Goal: Task Accomplishment & Management: Complete application form

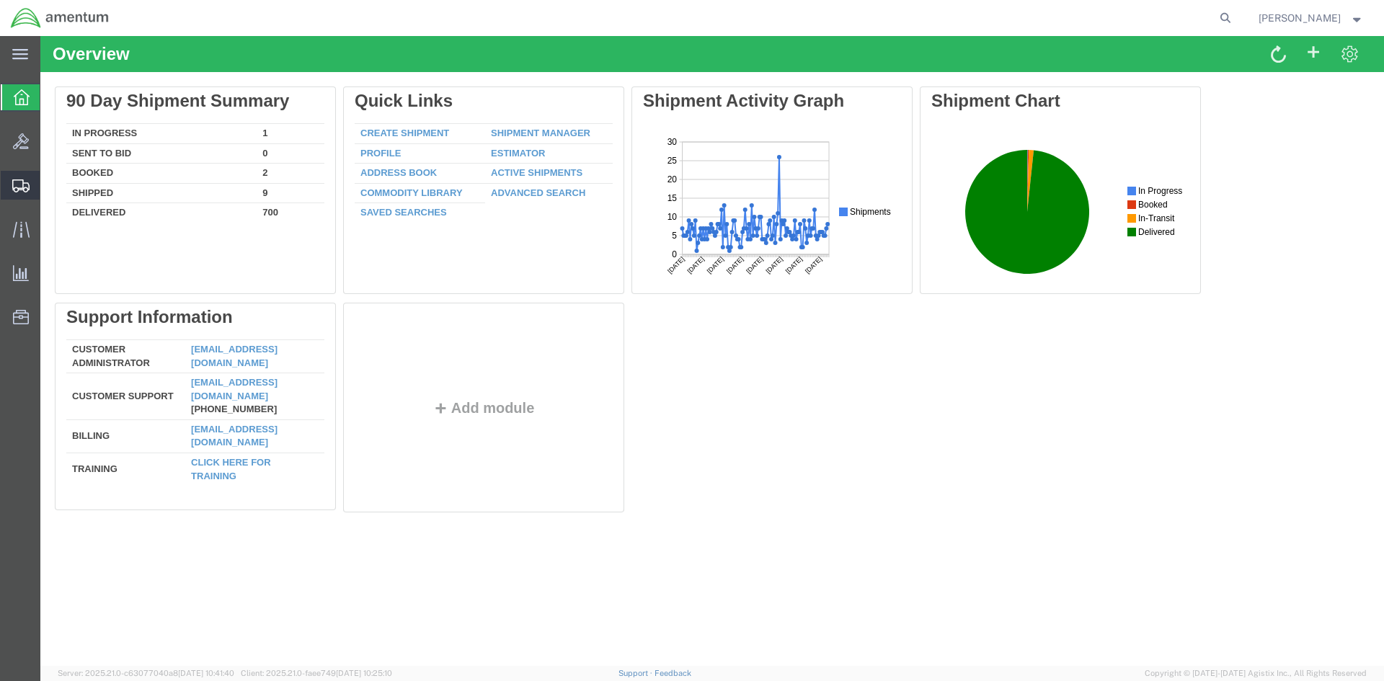
click at [0, 0] on span "Create Shipment" at bounding box center [0, 0] width 0 height 0
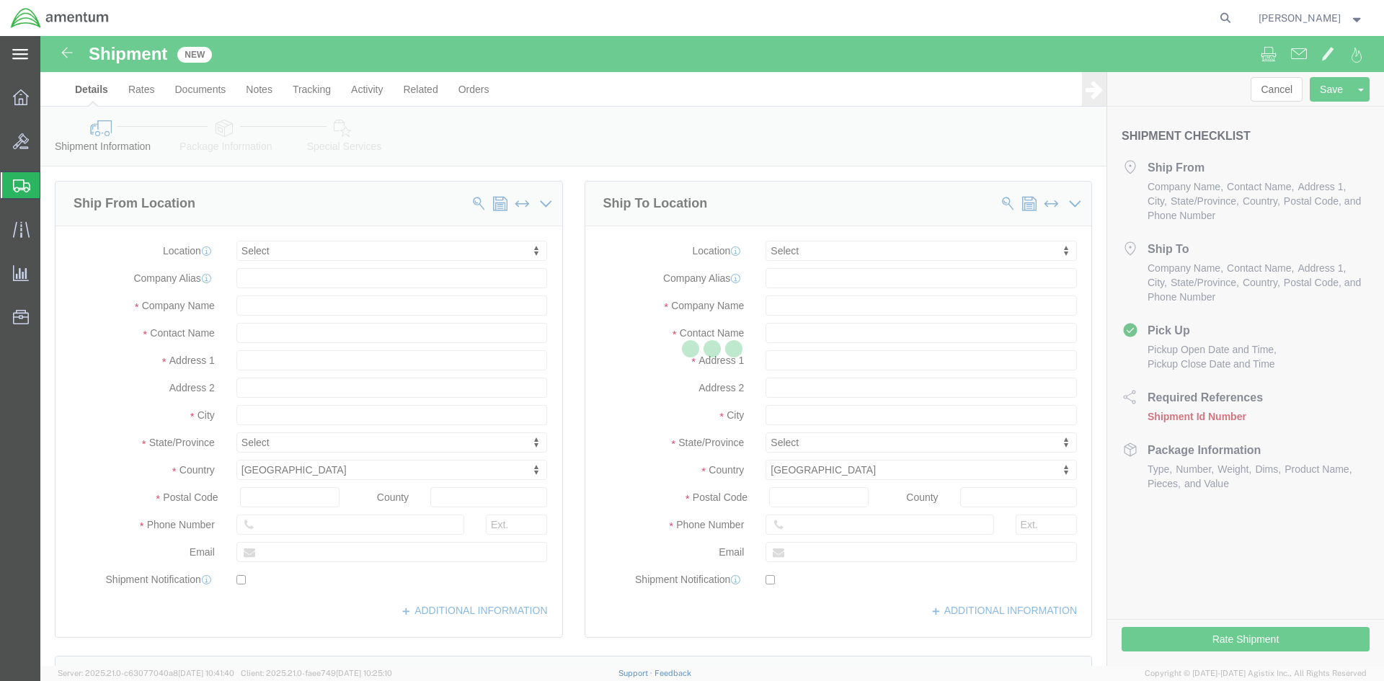
select select
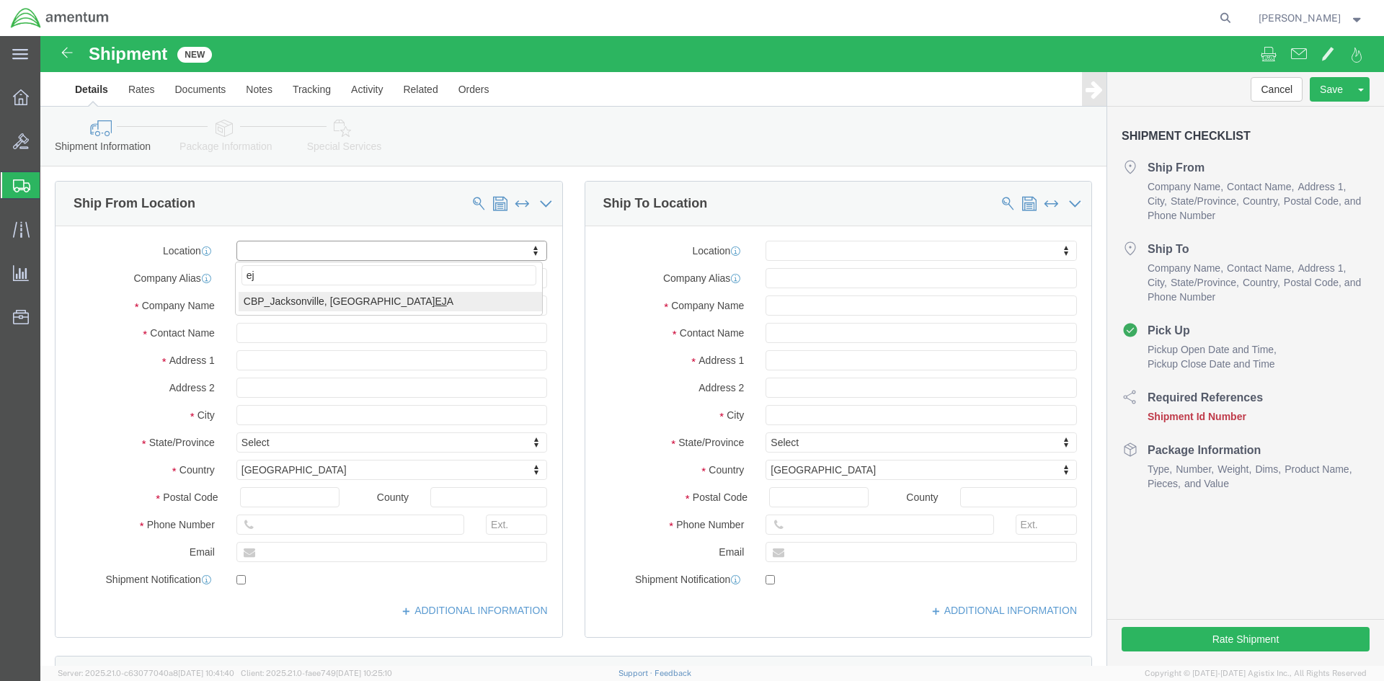
type input "eja"
select select "49930"
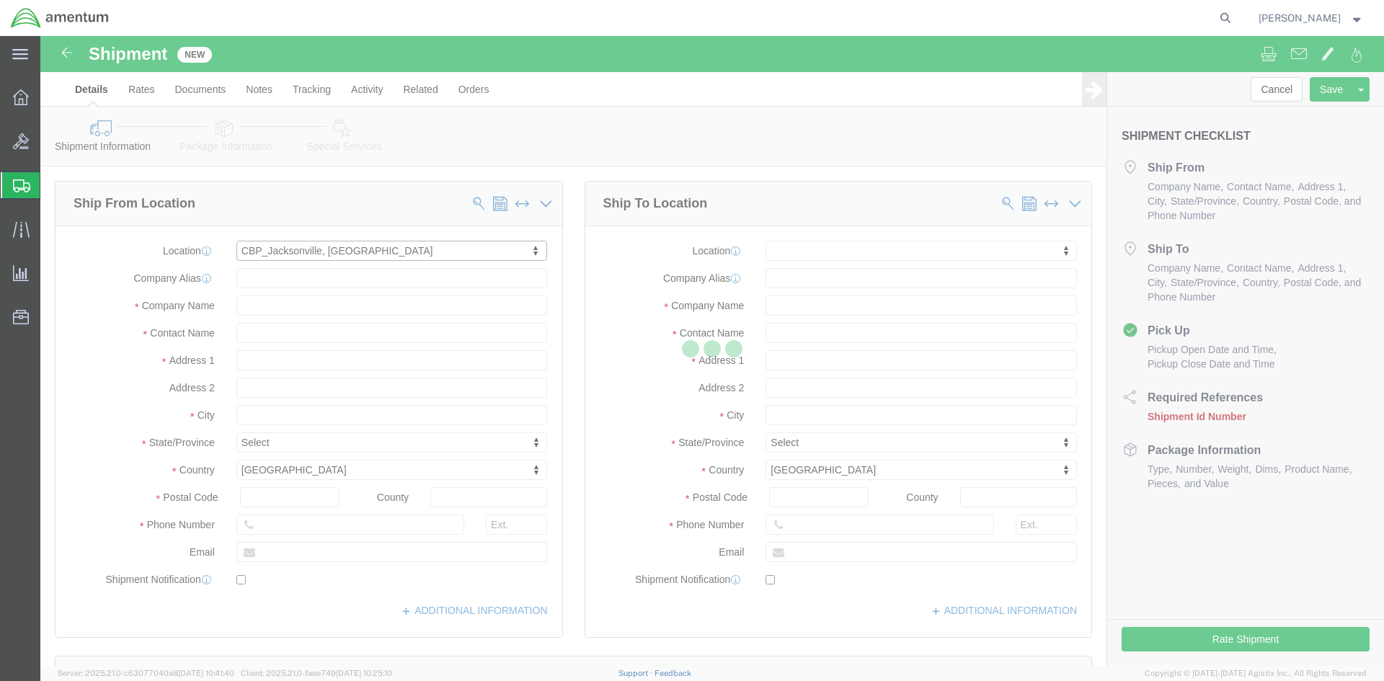
type input "Hangar 1002, [GEOGRAPHIC_DATA]"
type input "32212"
type input "[PHONE_NUMBER]"
type input "Amentum Services, Inc."
type input "[GEOGRAPHIC_DATA]"
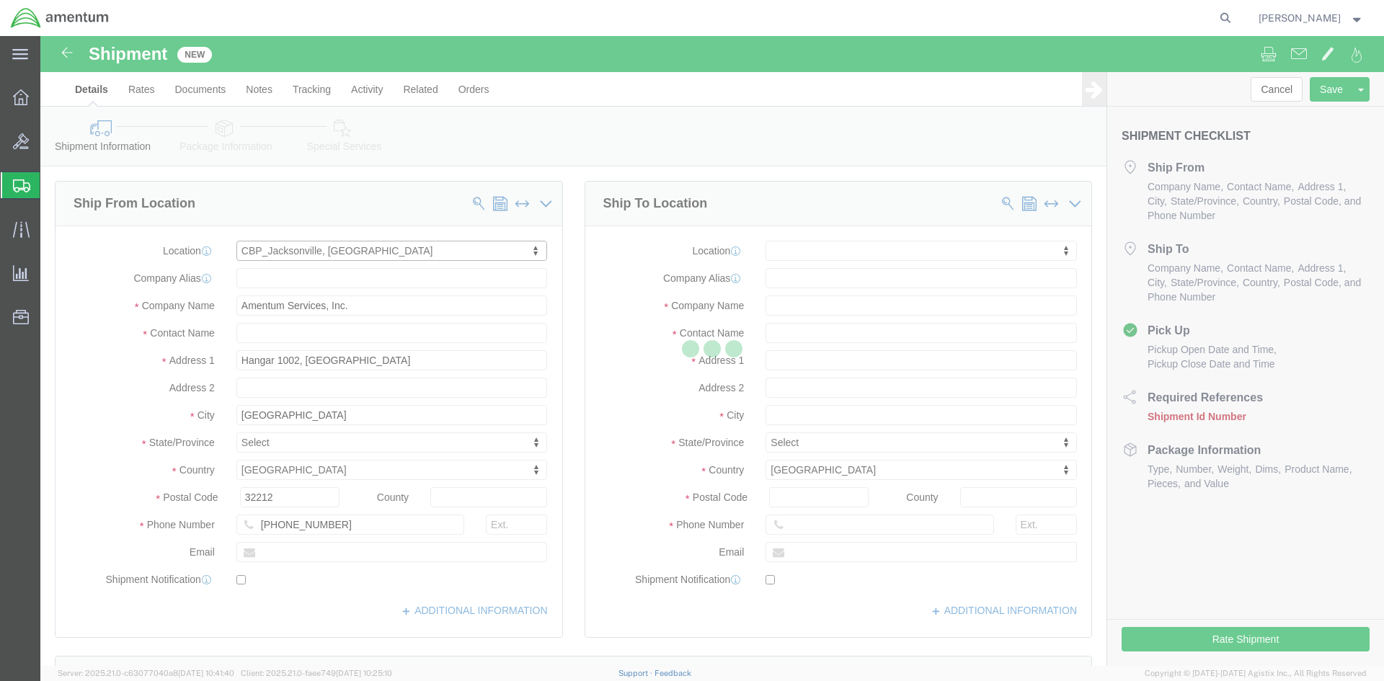
select select "FL"
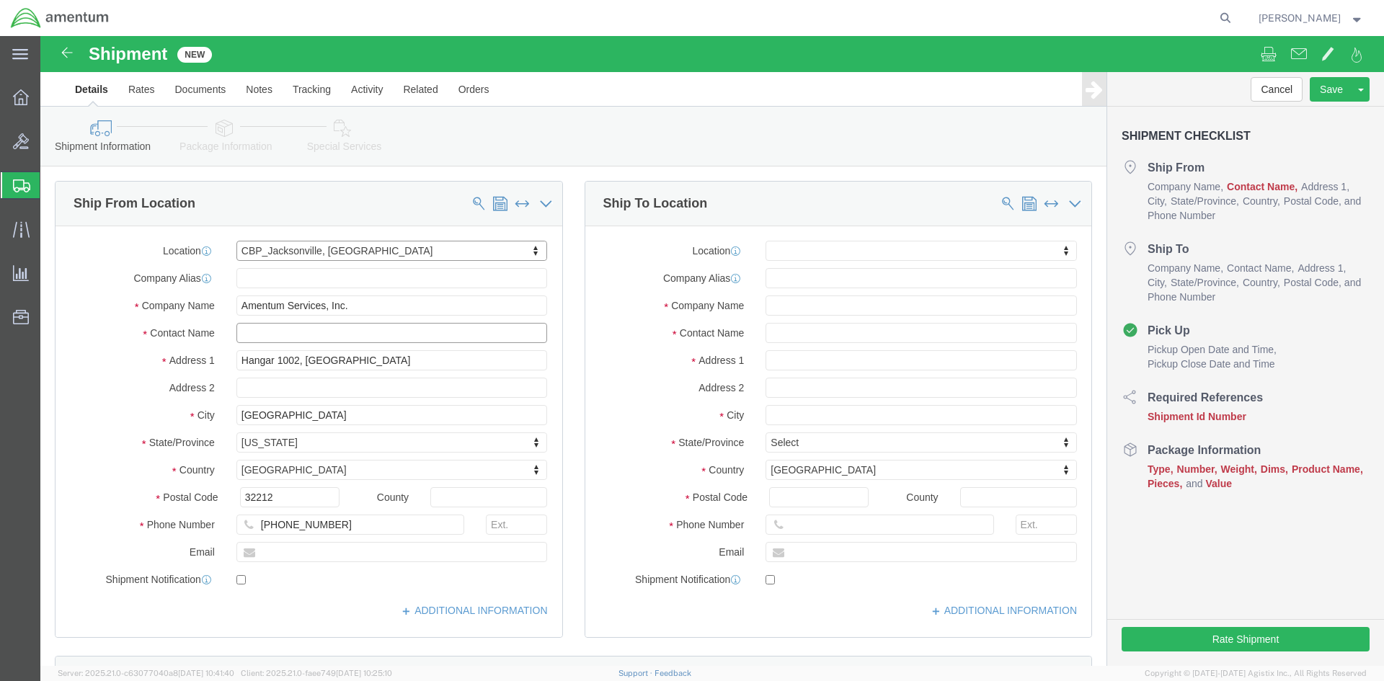
click input "text"
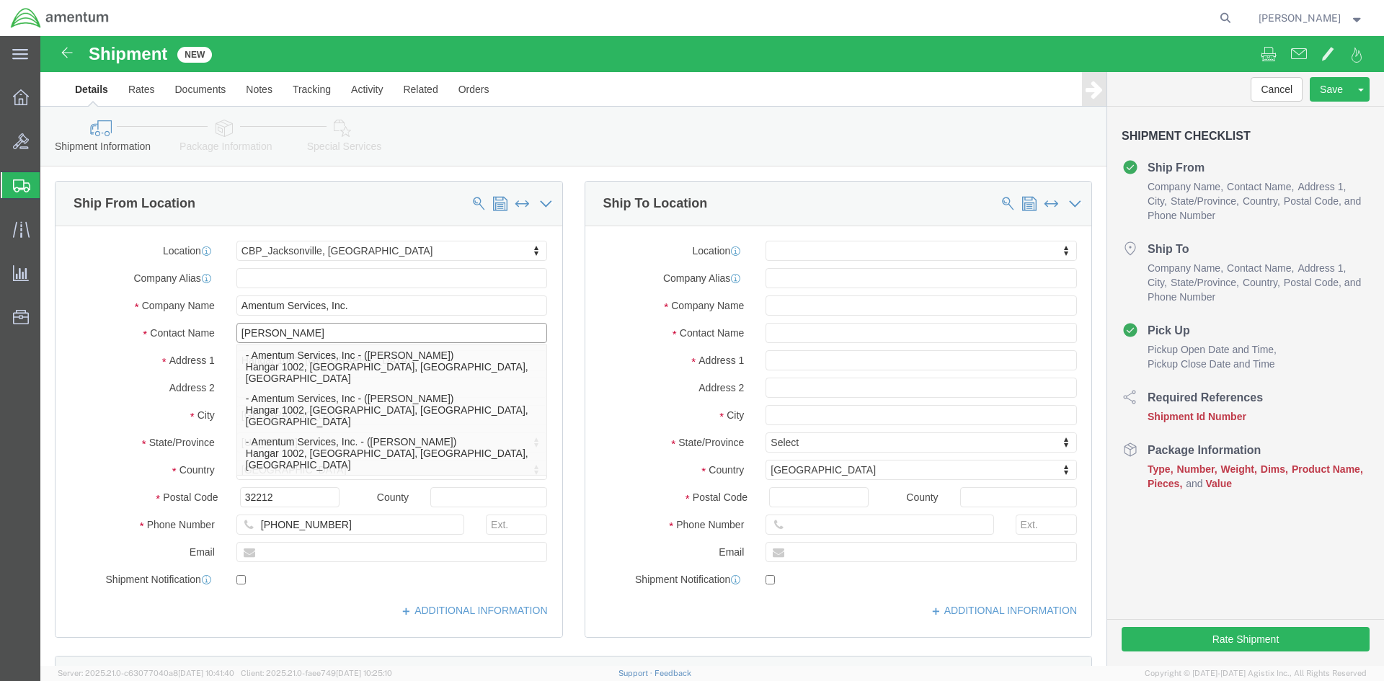
type input "[PERSON_NAME]"
click input "[PHONE_NUMBER]"
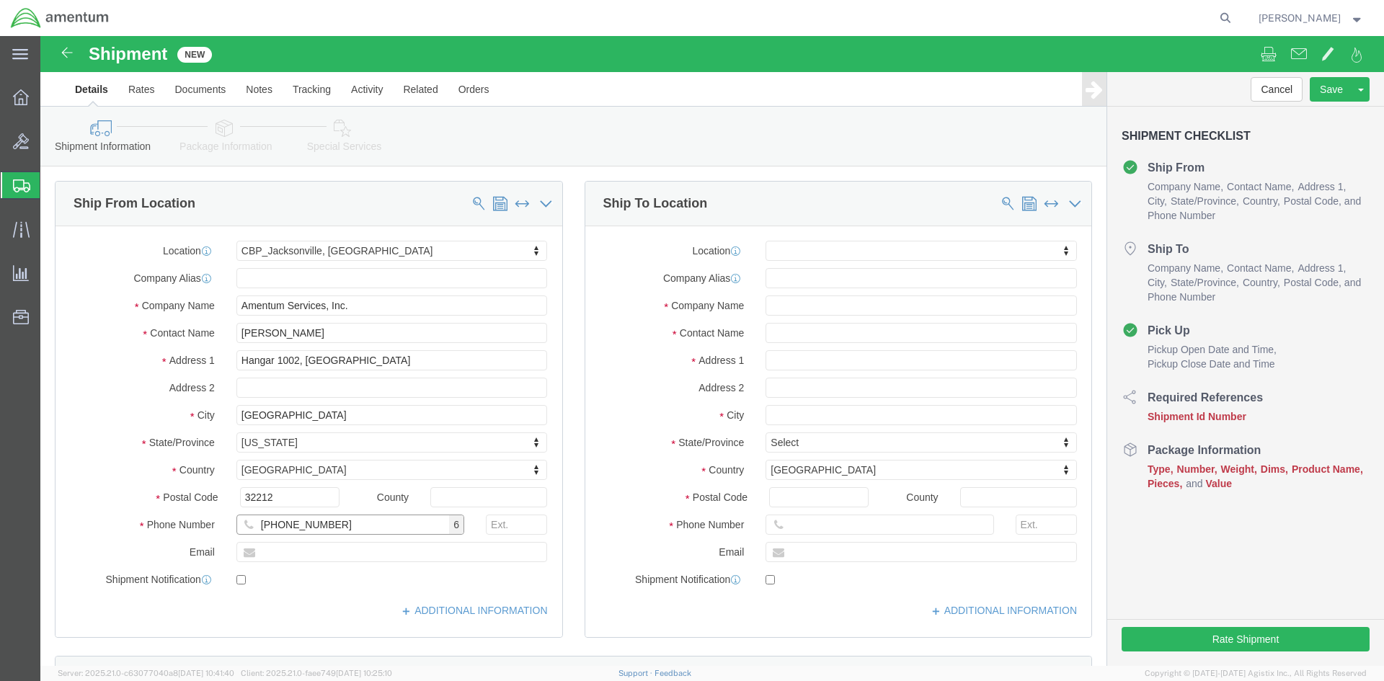
type input "[PHONE_NUMBER]"
click input "text"
paste input "[DOMAIN_NAME][EMAIL_ADDRESS][PERSON_NAME][DOMAIN_NAME]"
type input "[DOMAIN_NAME][EMAIL_ADDRESS][PERSON_NAME][DOMAIN_NAME]"
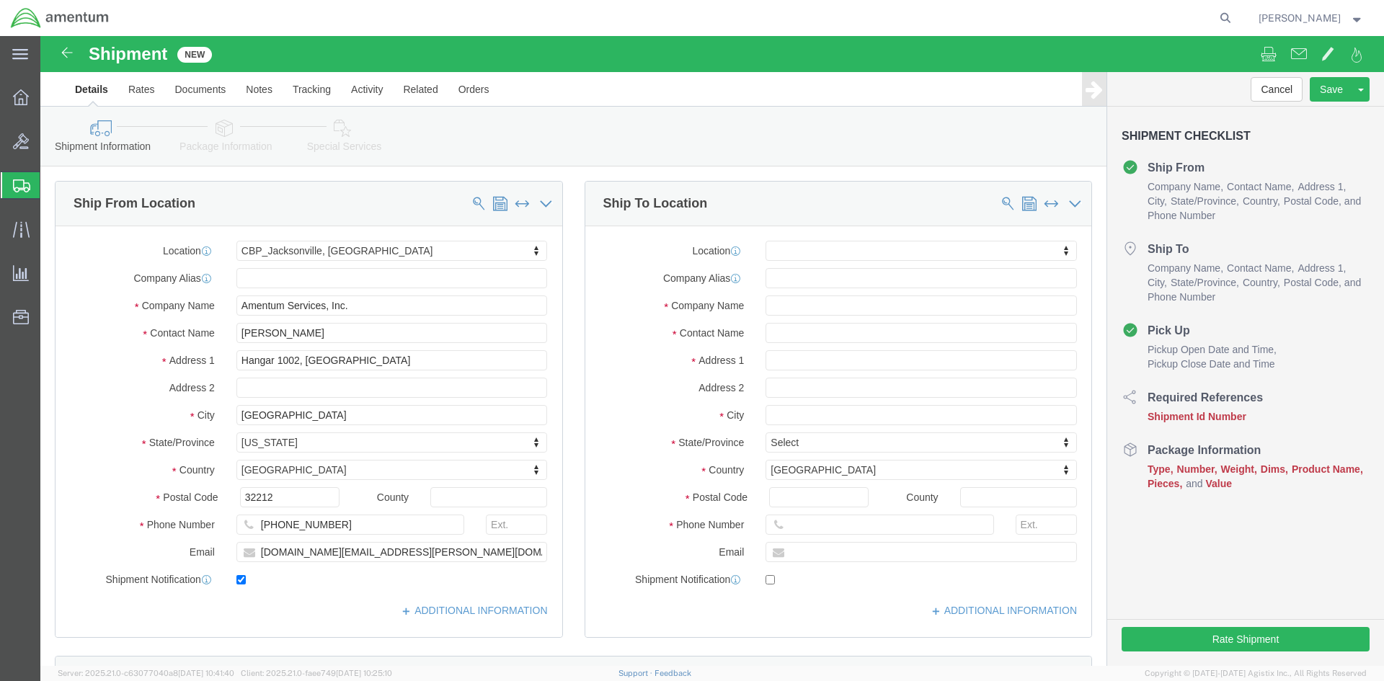
checkbox input "true"
type input "eho"
select select "49929"
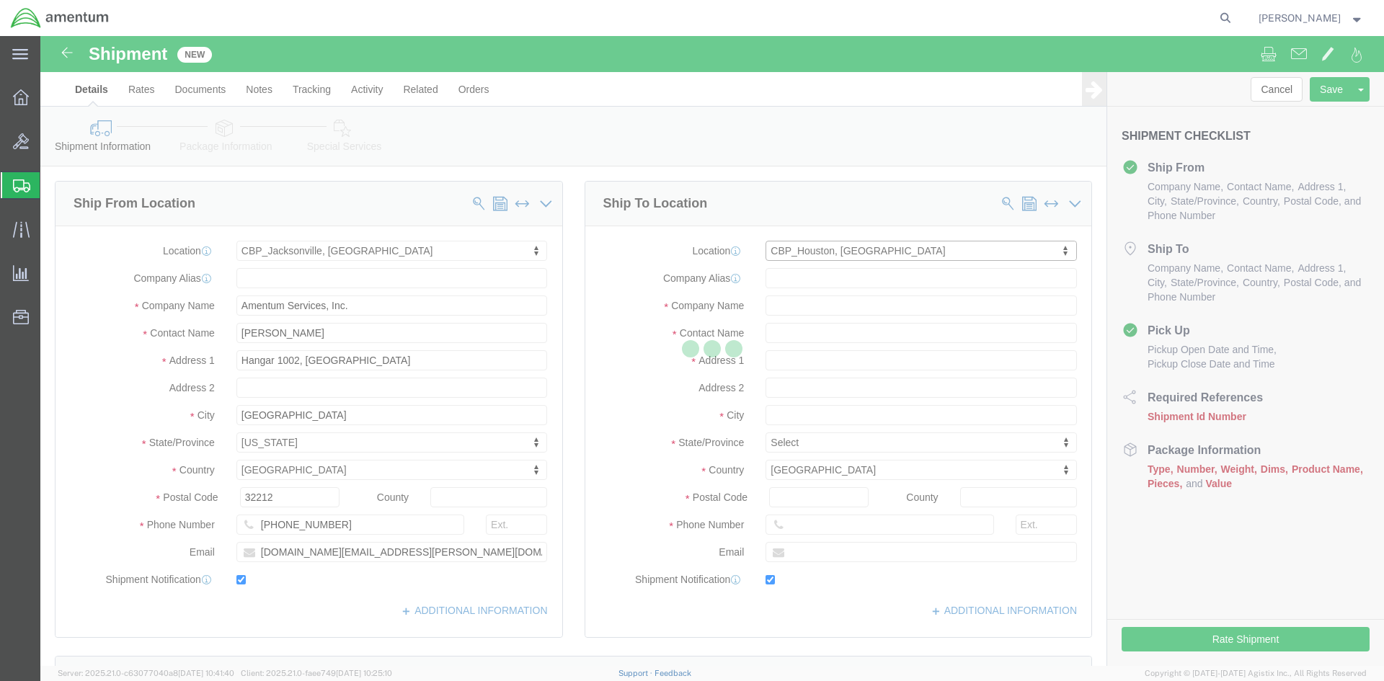
type input "1003 Gen Thomas Kelly Blvd"
type input "Hangar 15A, c/o US CBP"
type input "77303"
type input "936-523-3764"
type input "marie.morrell@associates.cbp.dhs.gov"
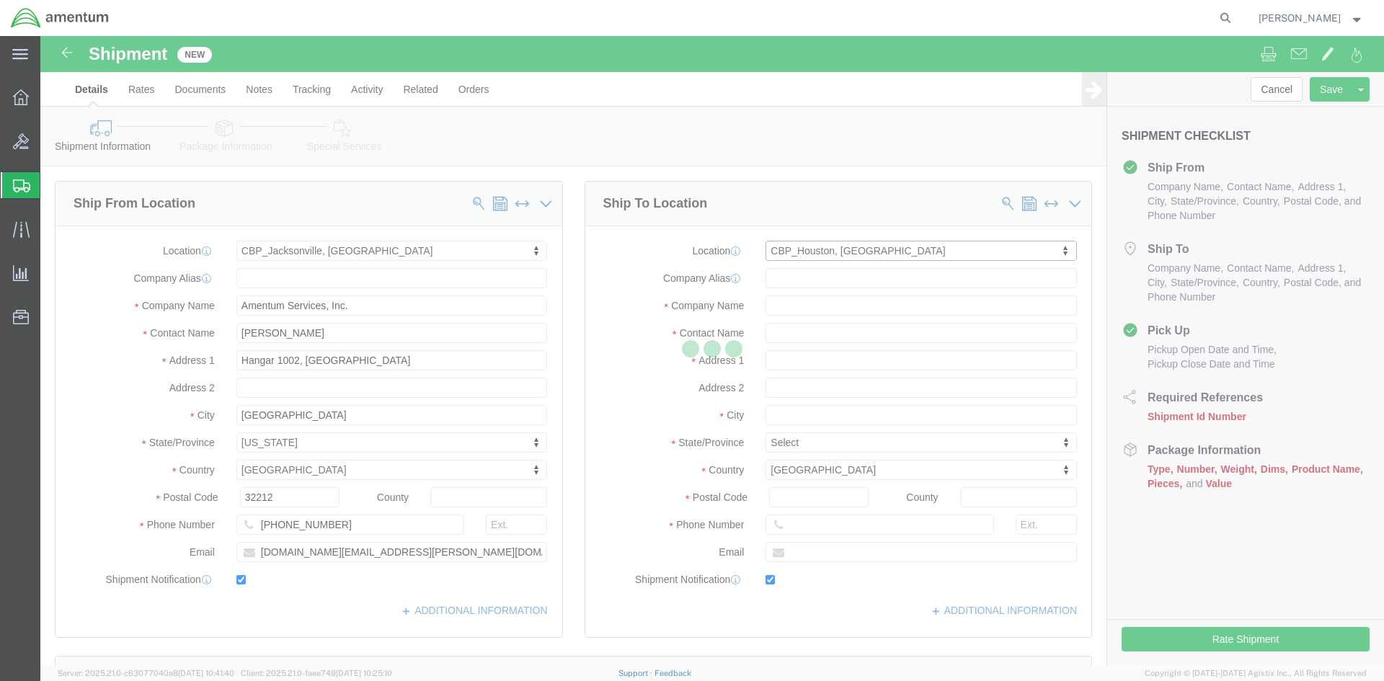
checkbox input "true"
type input "Amentum Services, Inc"
type input "Marie Morrell"
type input "Conroe"
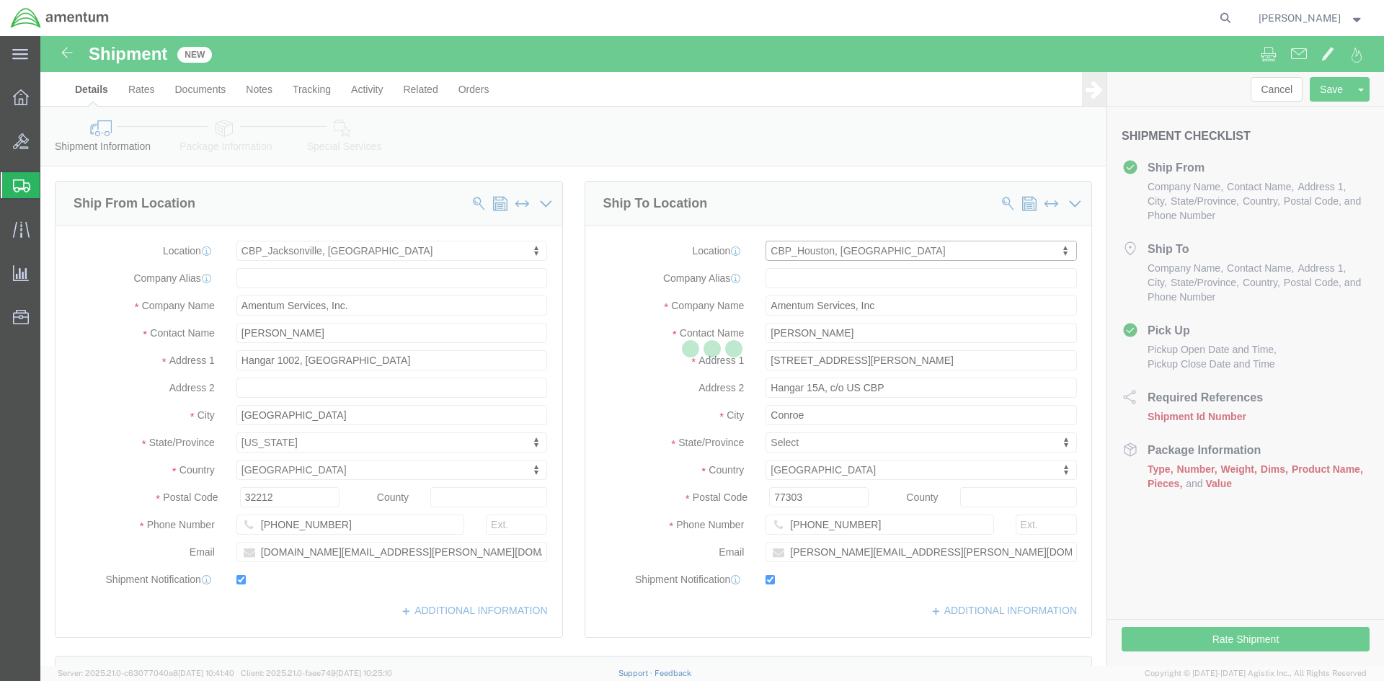
select select "TX"
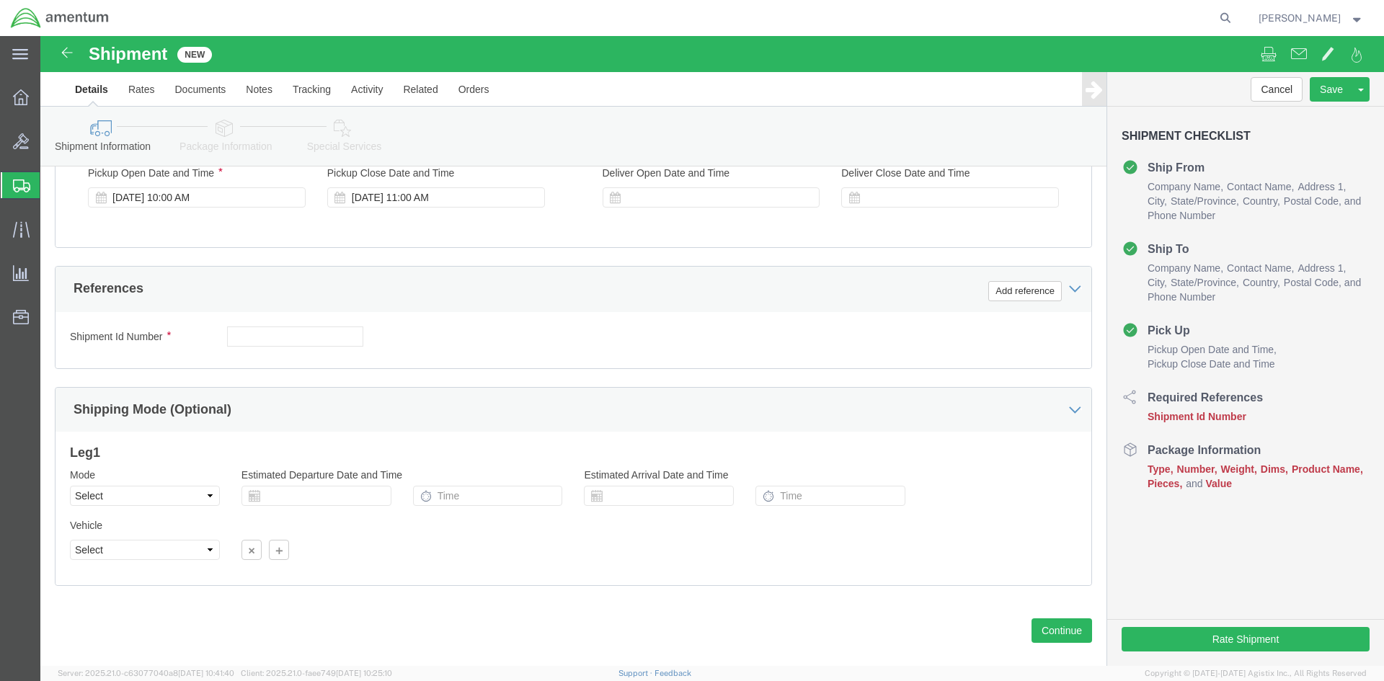
scroll to position [608, 0]
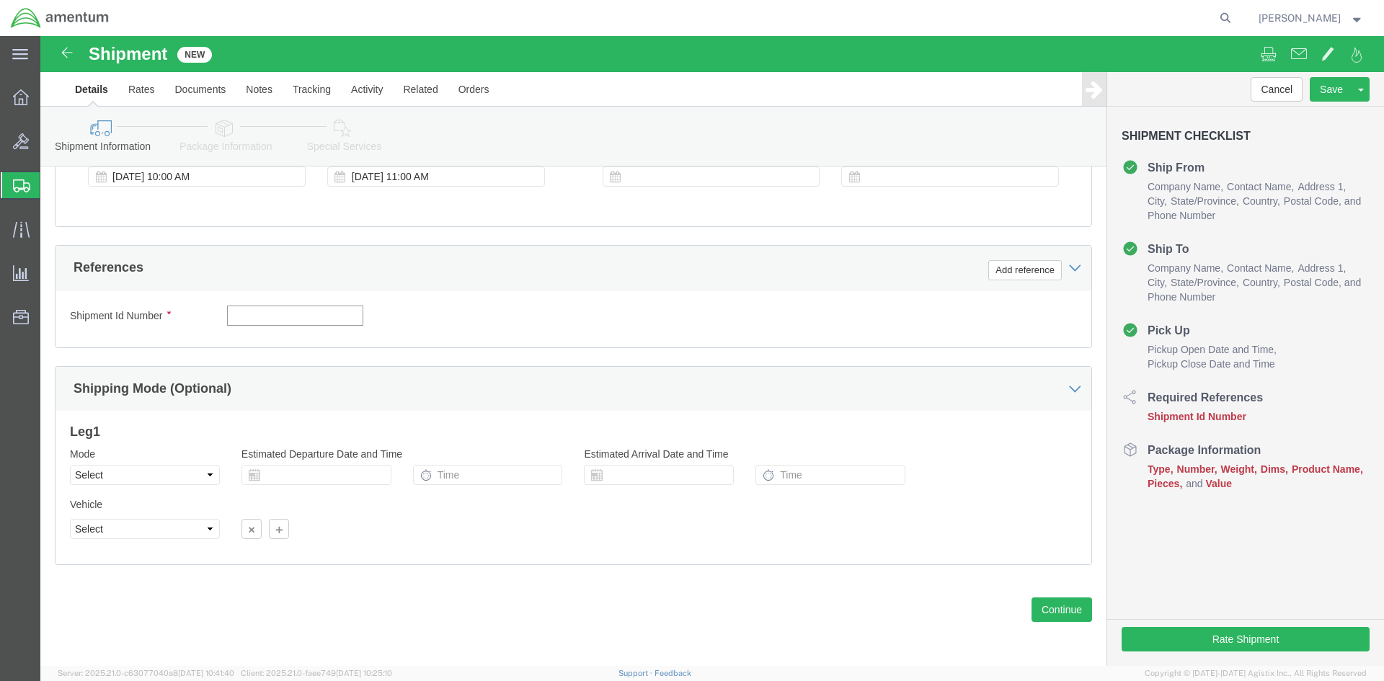
click input "text"
type input "604-012407"
click button "Add reference"
click div "Shipment Id Number 604-012407 Select Account Type Activity ID Airline Appointme…"
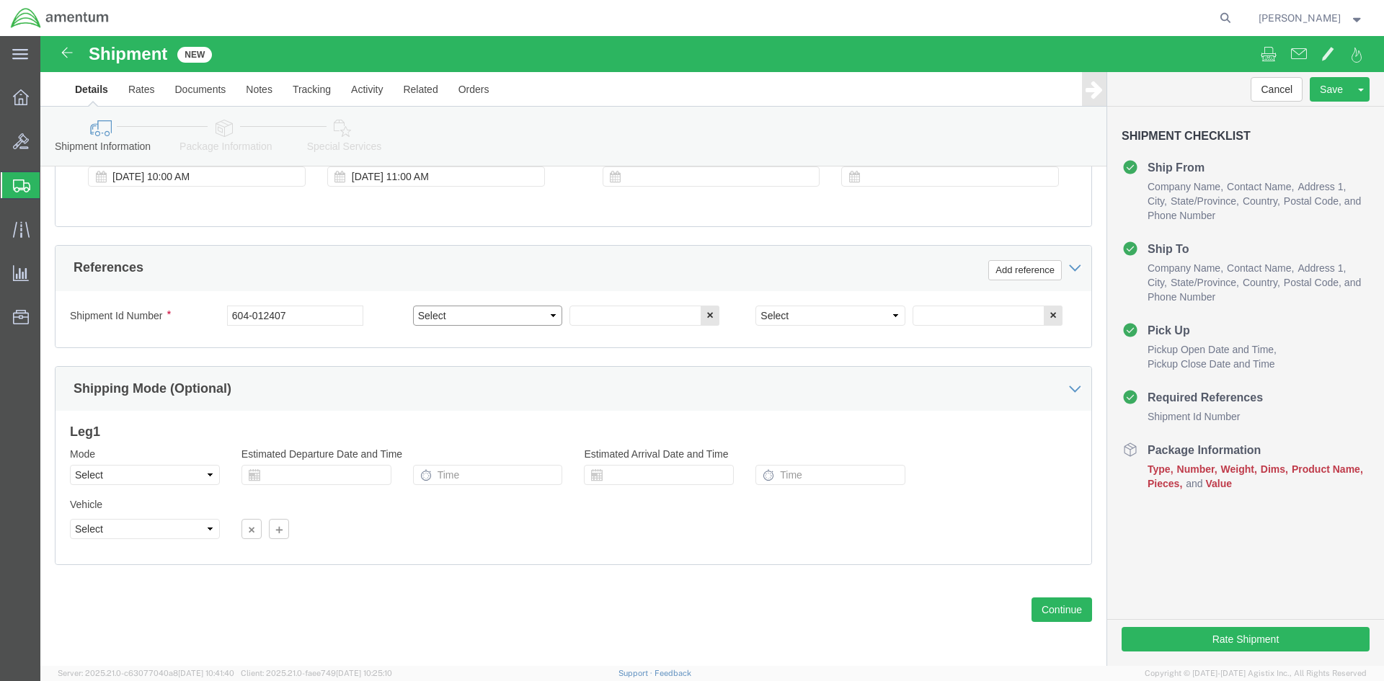
click select "Select Account Type Activity ID Airline Appointment Number ASN Batch Request # …"
select select "PROJNUM"
click select "Select Account Type Activity ID Airline Appointment Number ASN Batch Request # …"
click input "text"
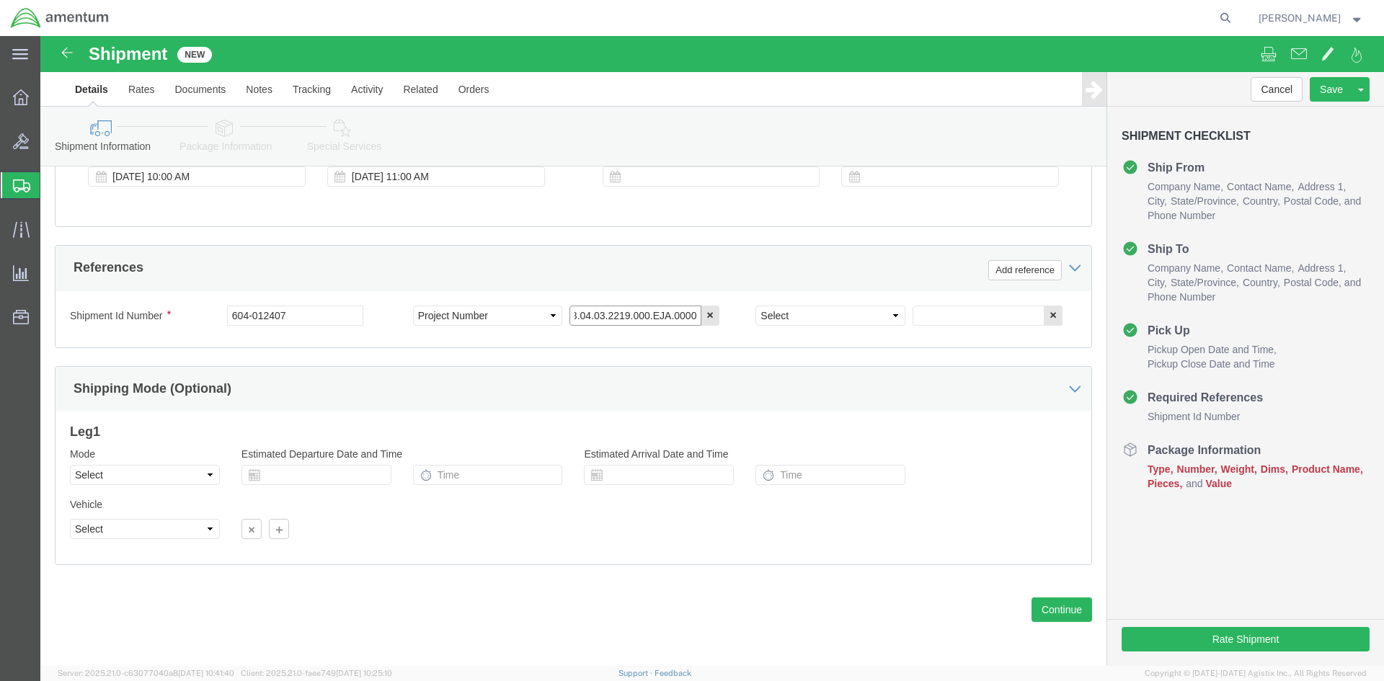
type input "6118.04.03.2219.000.EJA.0000"
click select "Select Account Type Activity ID Airline Appointment Number ASN Batch Request # …"
select select "DEPT"
click select "Select Account Type Activity ID Airline Appointment Number ASN Batch Request # …"
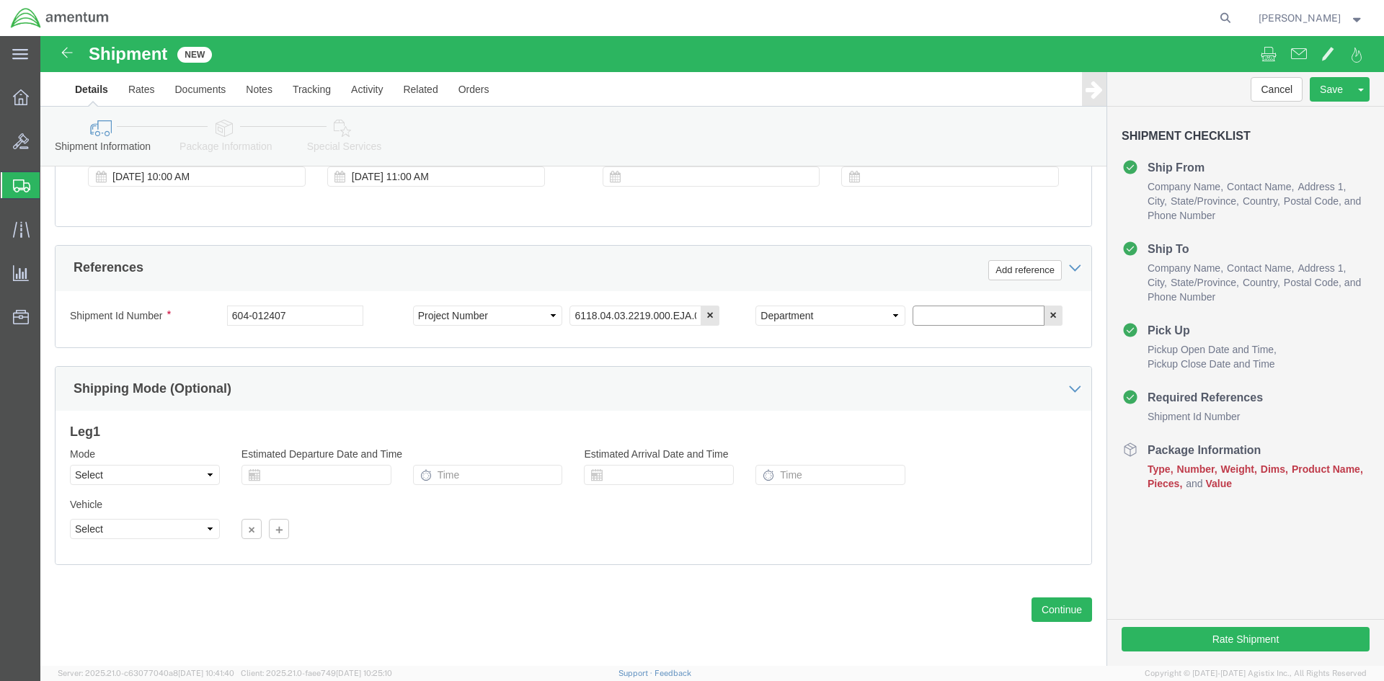
click input "text"
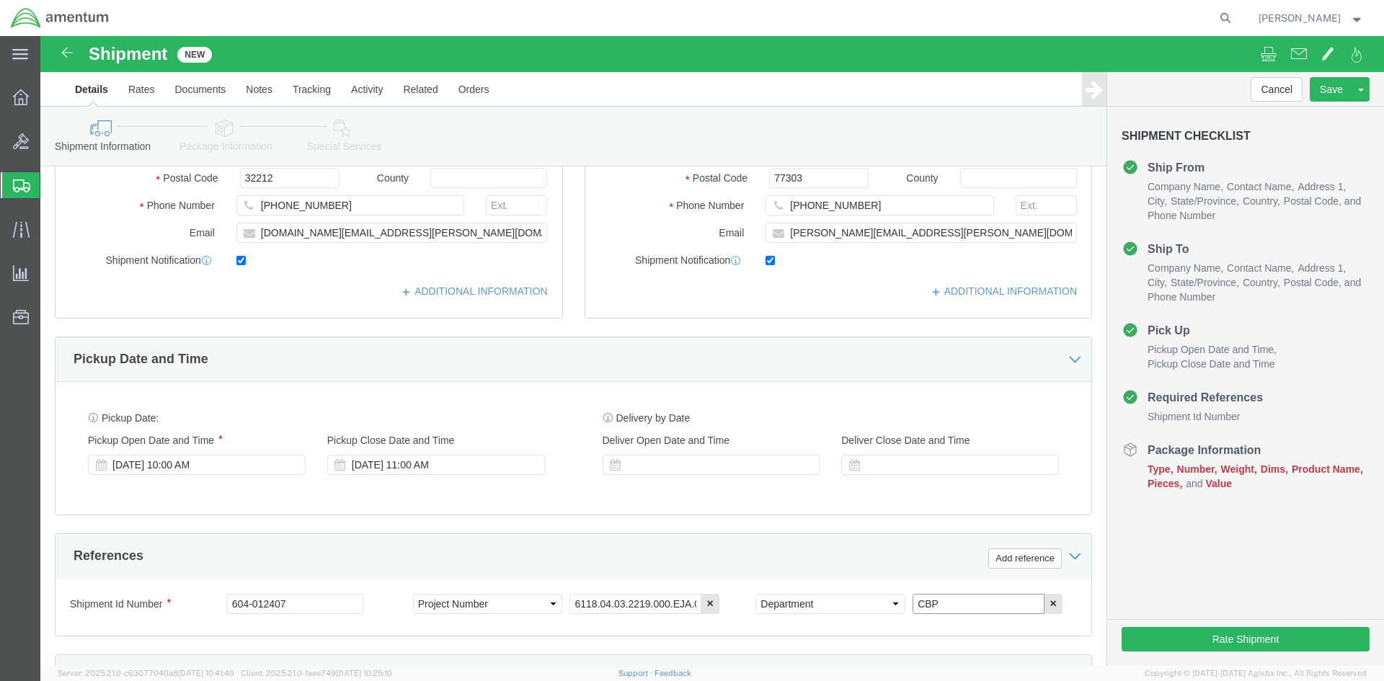
scroll to position [247, 0]
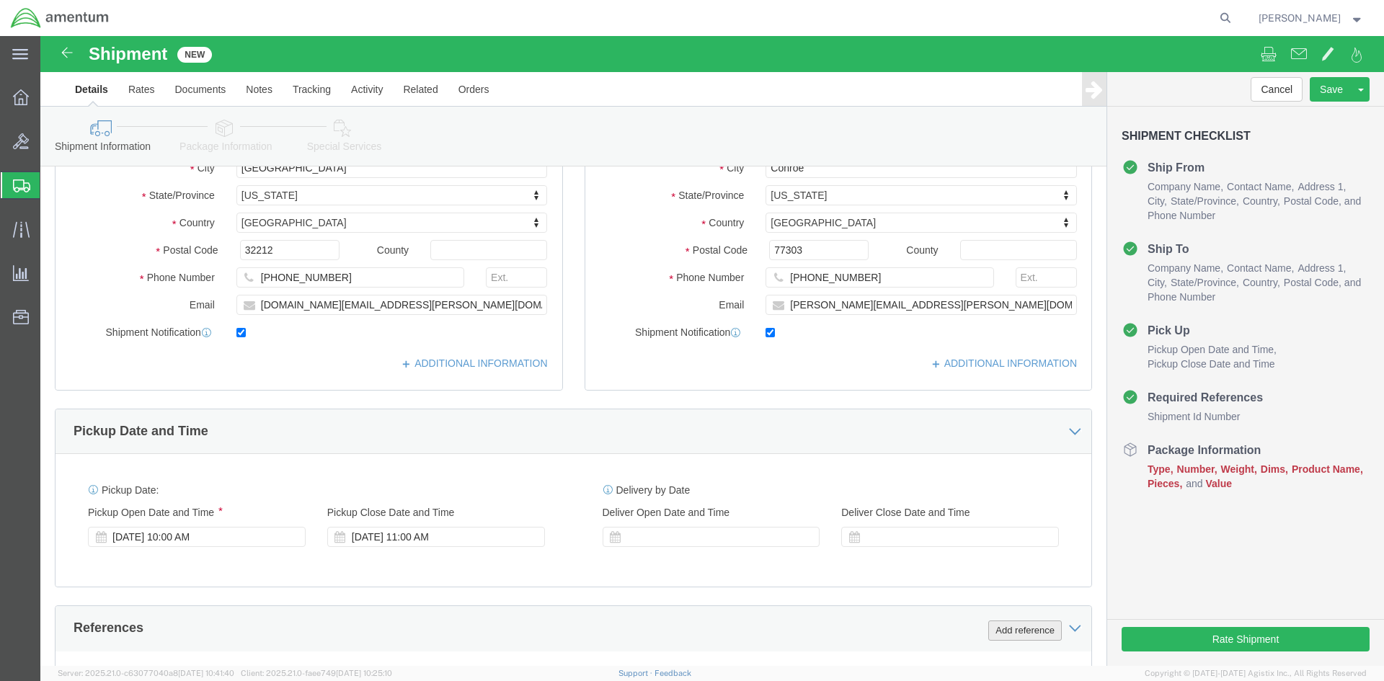
type input "CBP"
click button "Add reference"
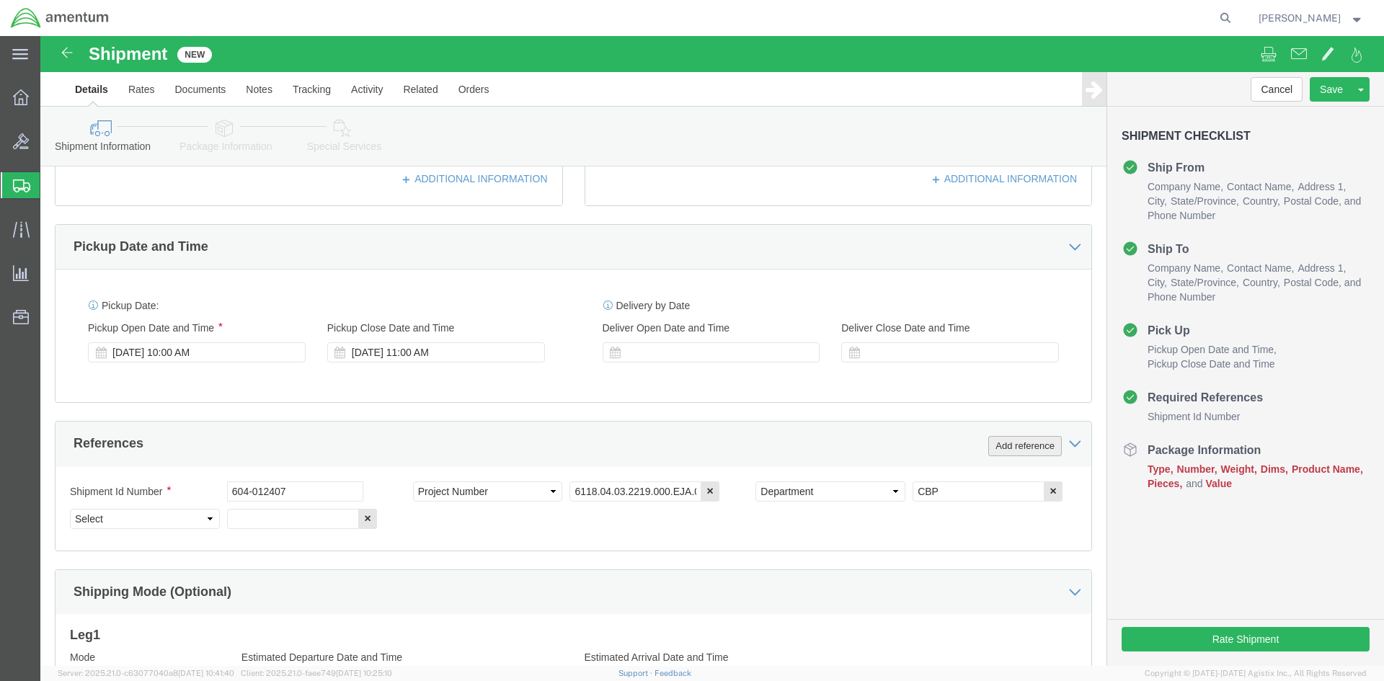
scroll to position [464, 0]
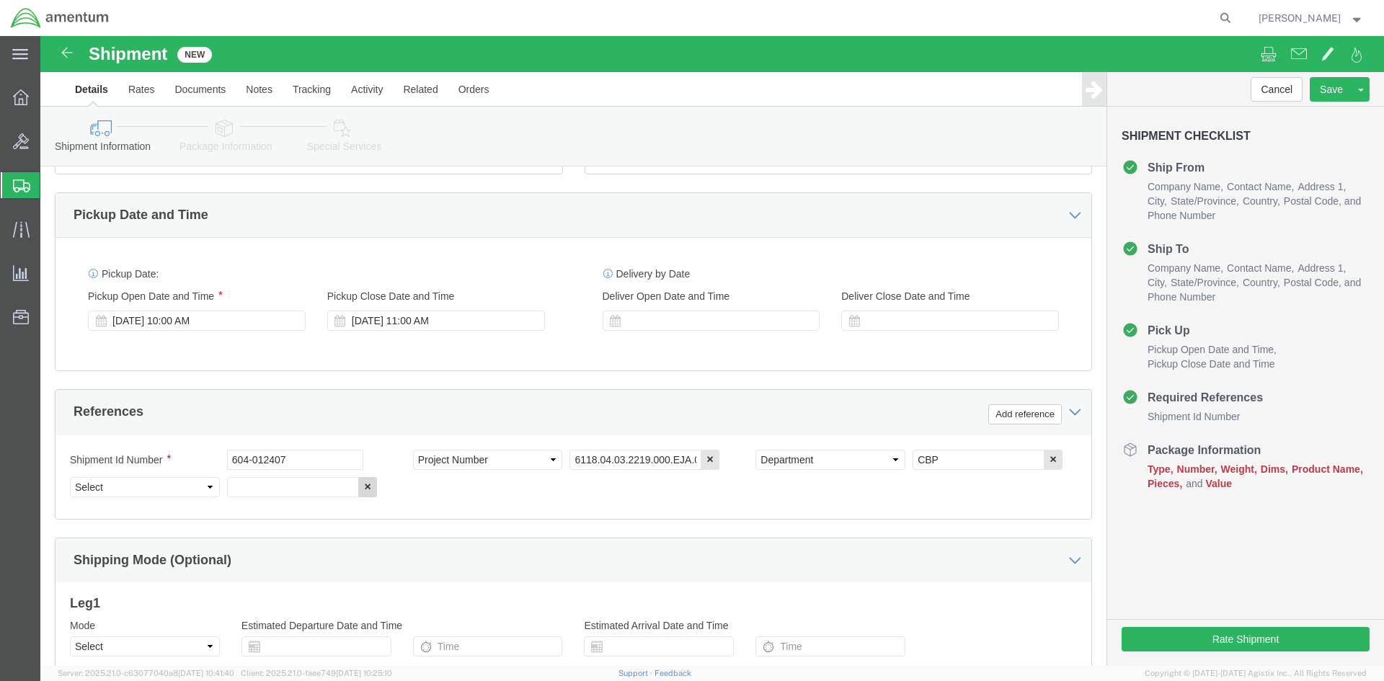
click button "button"
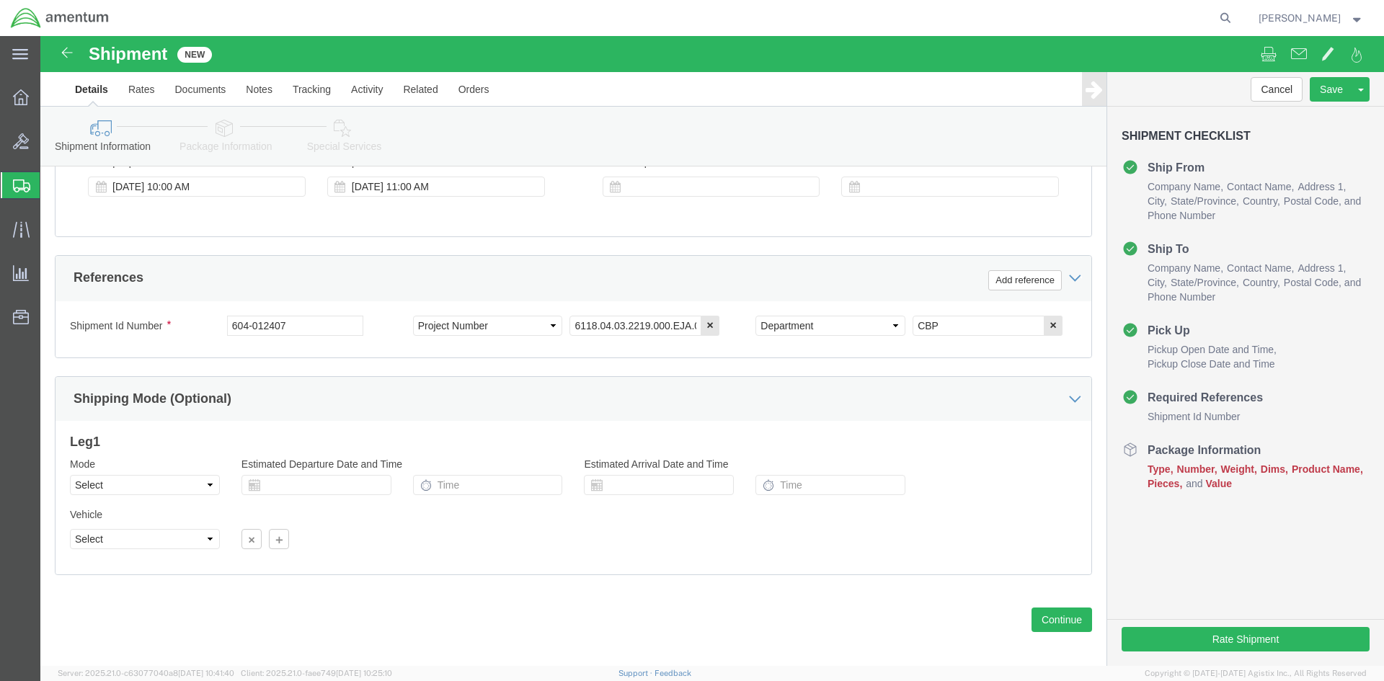
scroll to position [608, 0]
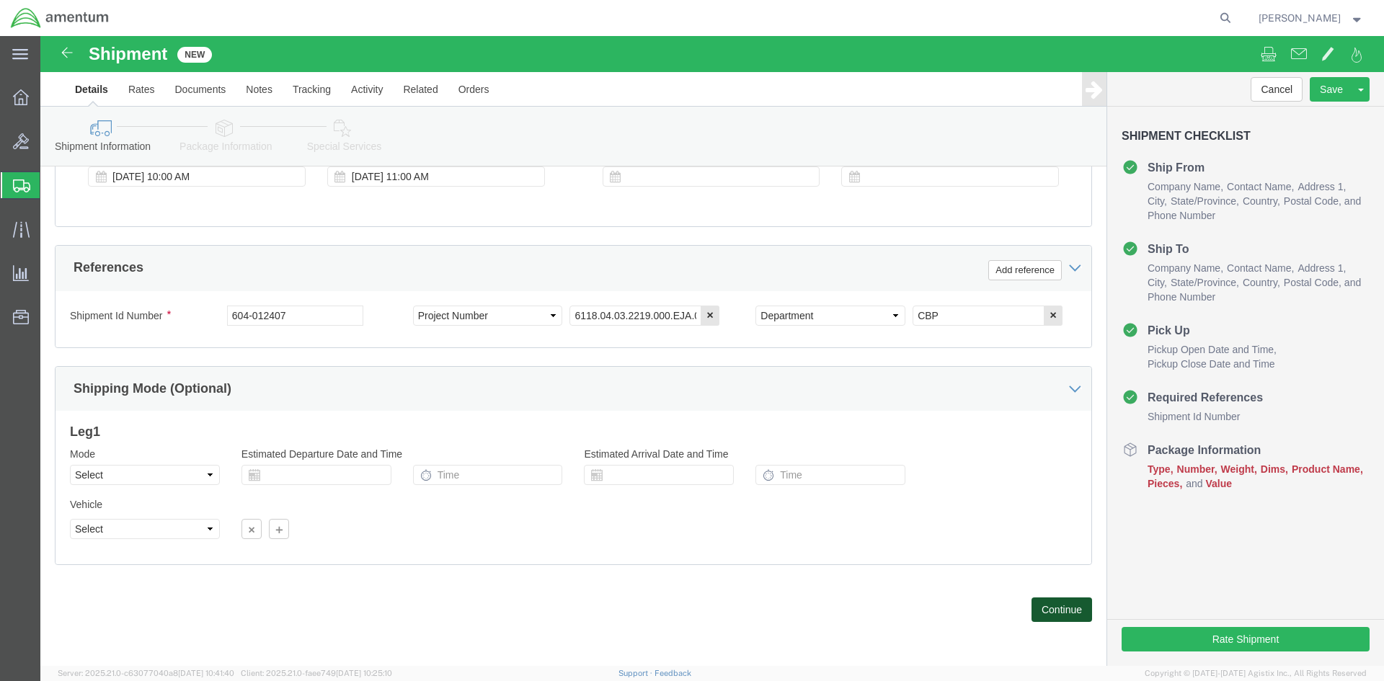
click button "Continue"
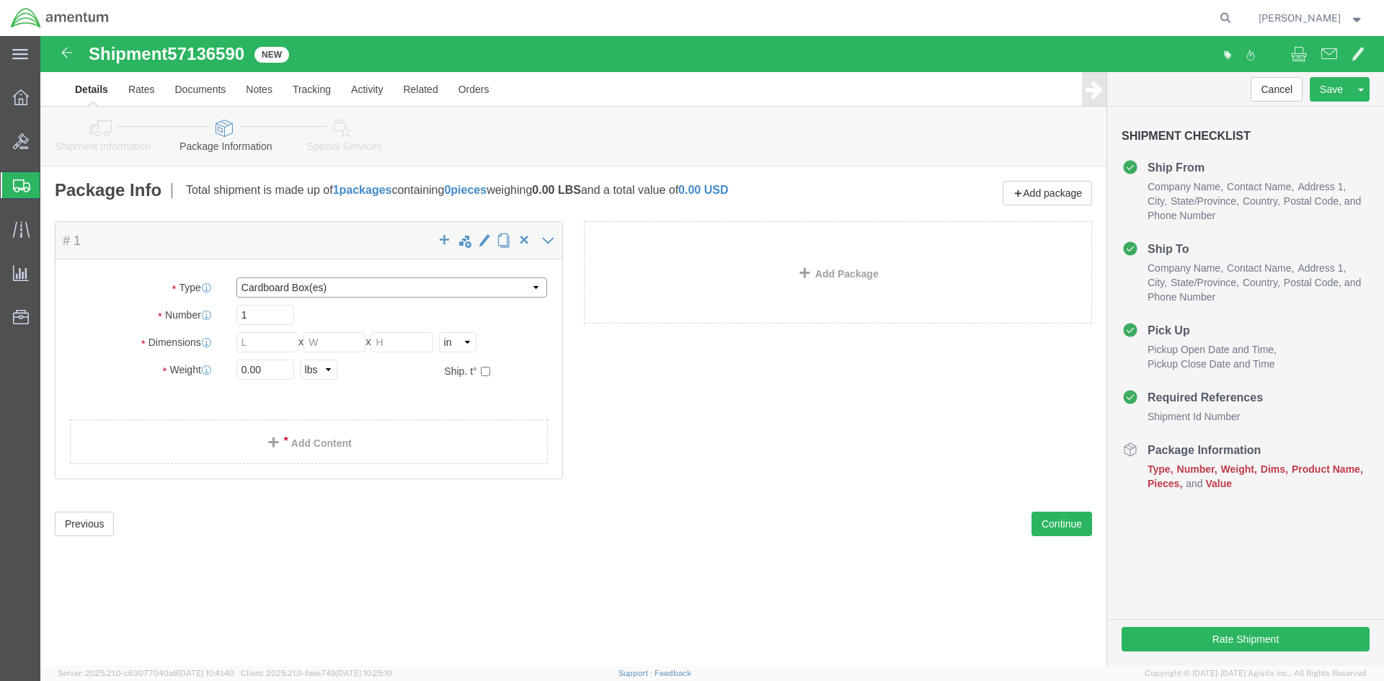
drag, startPoint x: 301, startPoint y: 242, endPoint x: 297, endPoint y: 250, distance: 9.0
click select "Select BCK Boxes Bale(s) Basket(s) Bolt(s) Bottle(s) Buckets Bulk Bundle(s) Can…"
select select "ENV"
click select "Select BCK Boxes Bale(s) Basket(s) Bolt(s) Bottle(s) Buckets Bulk Bundle(s) Can…"
type input "9.50"
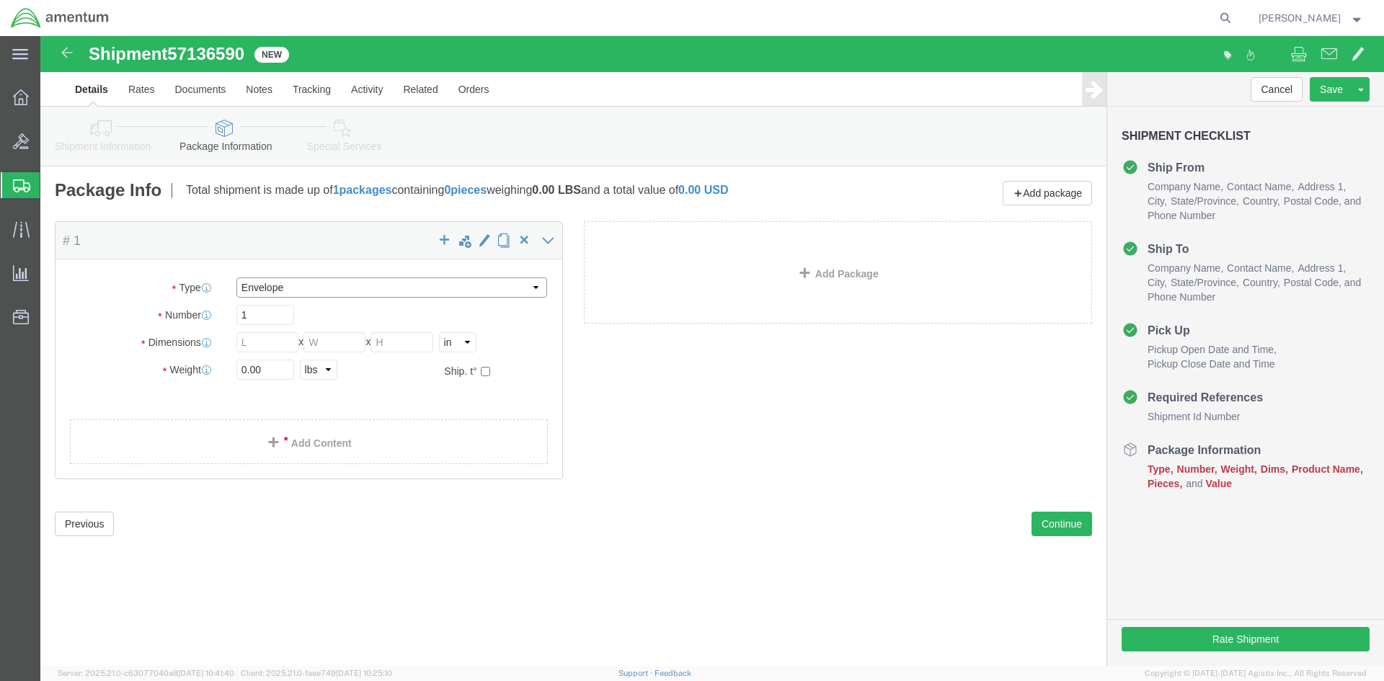
type input "12.50"
type input "0.25"
type input "1"
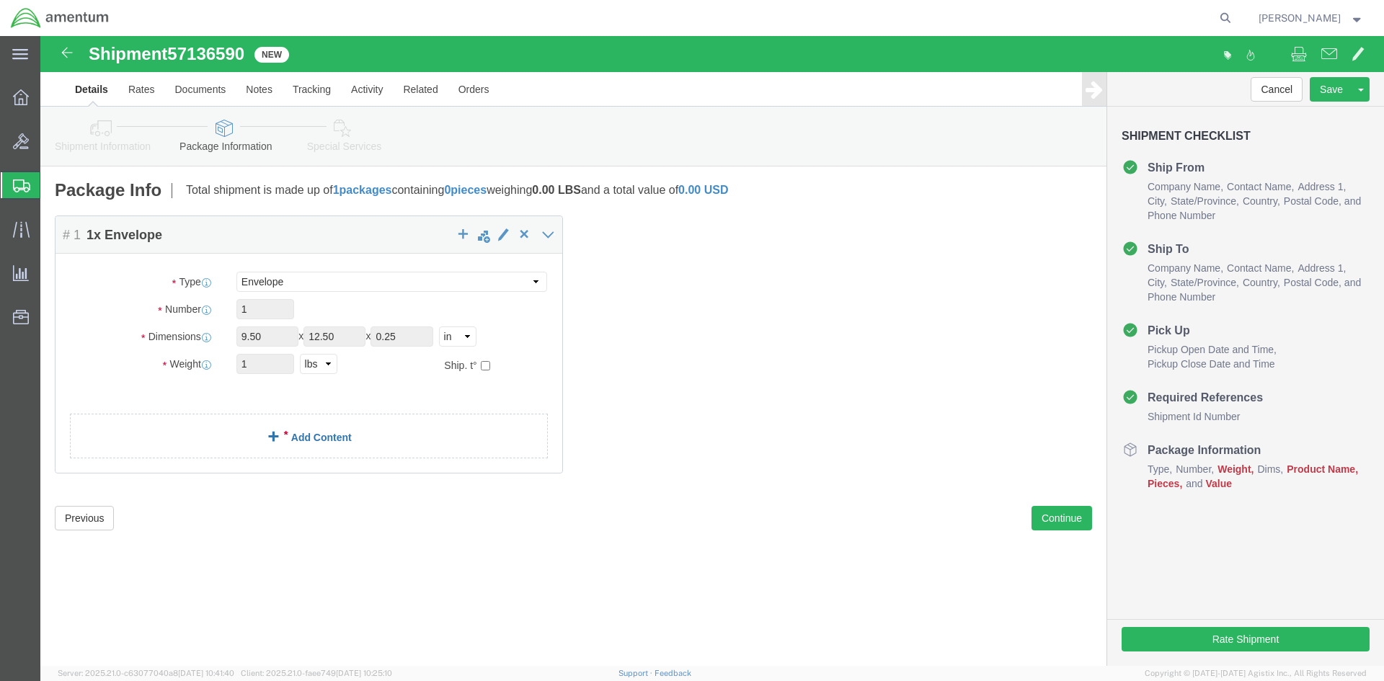
click span
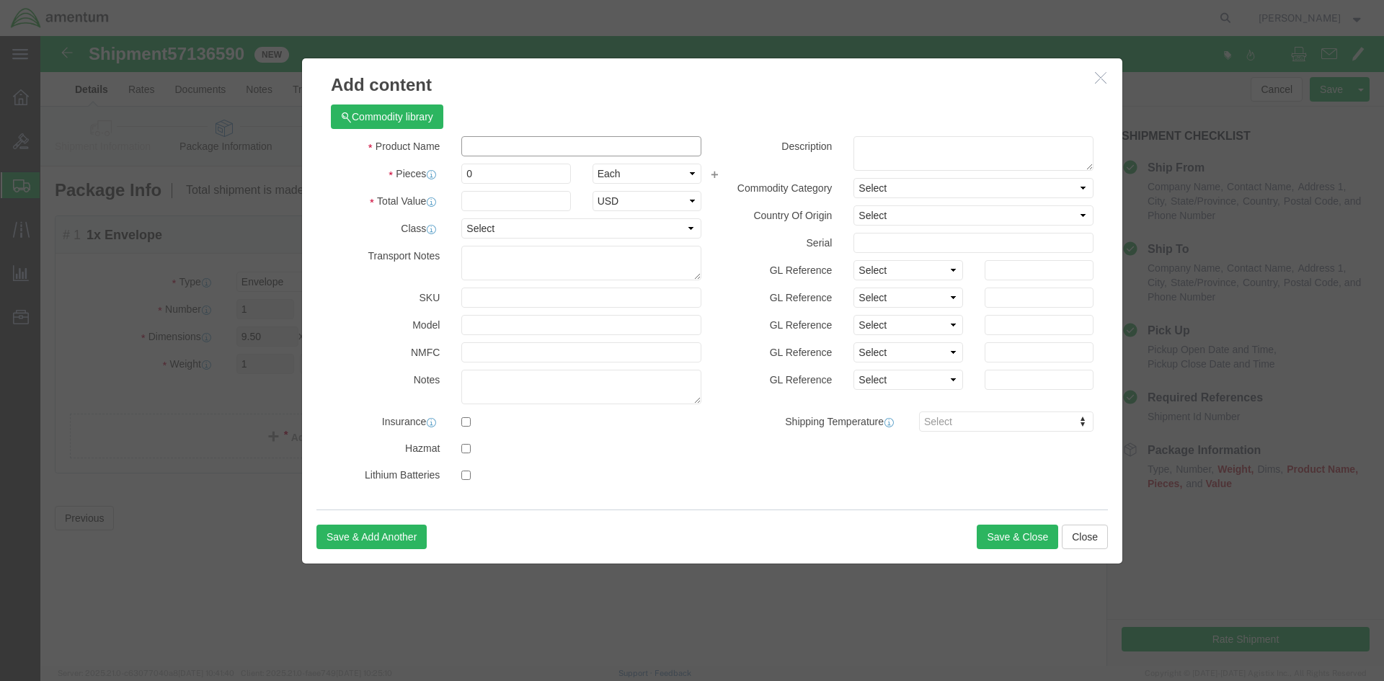
click input "text"
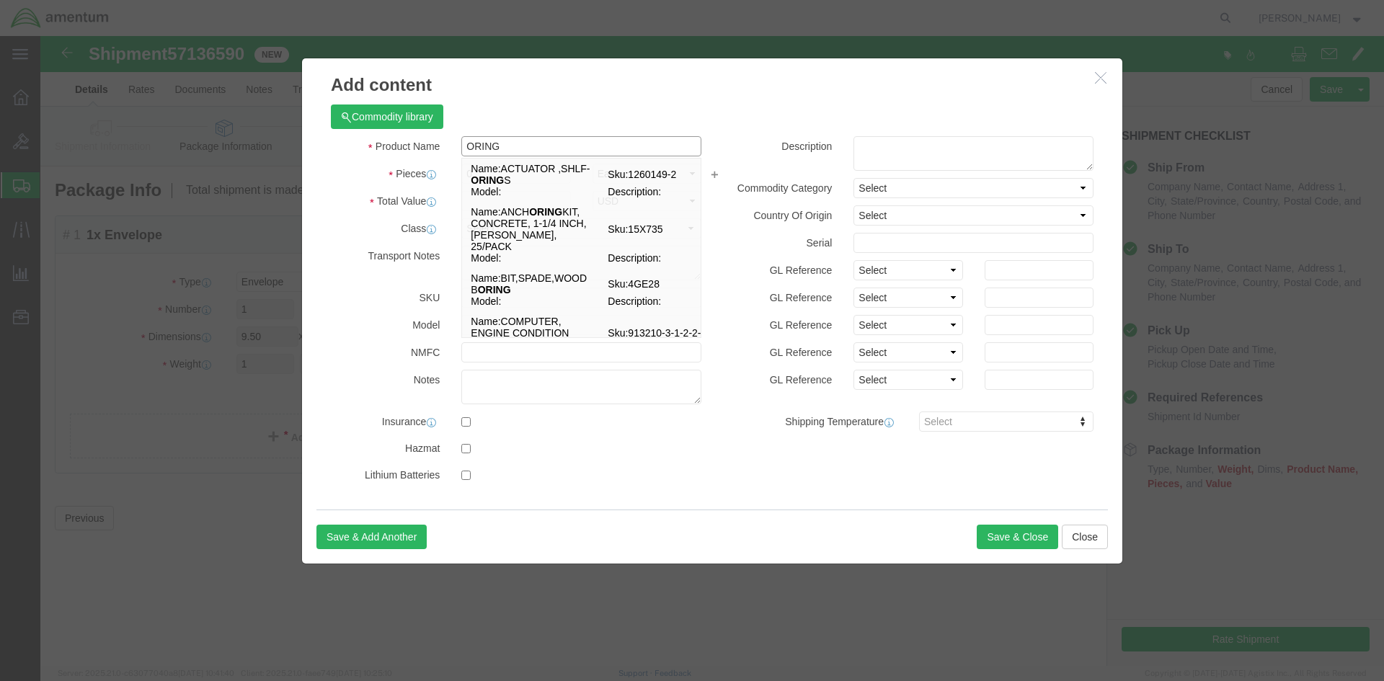
type input "ORING"
click div "Commodity library"
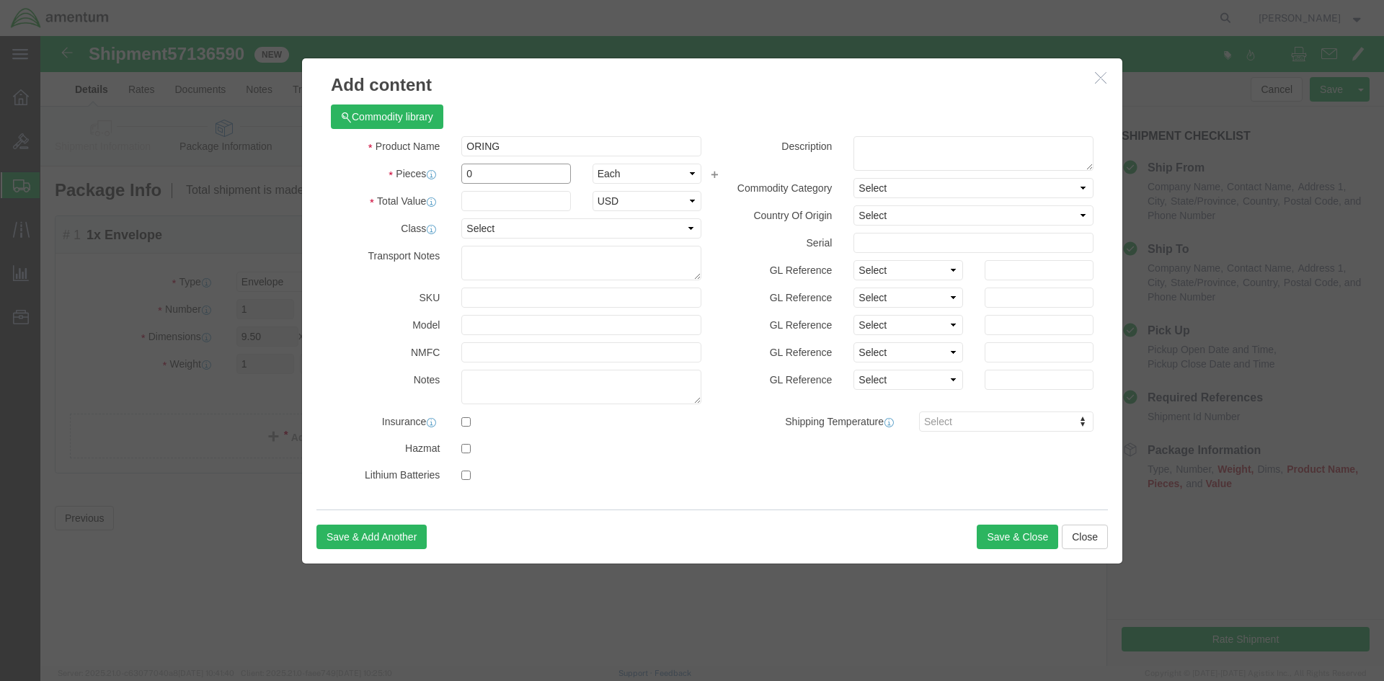
click input "0"
type input "1"
click input "text"
type input "5.00"
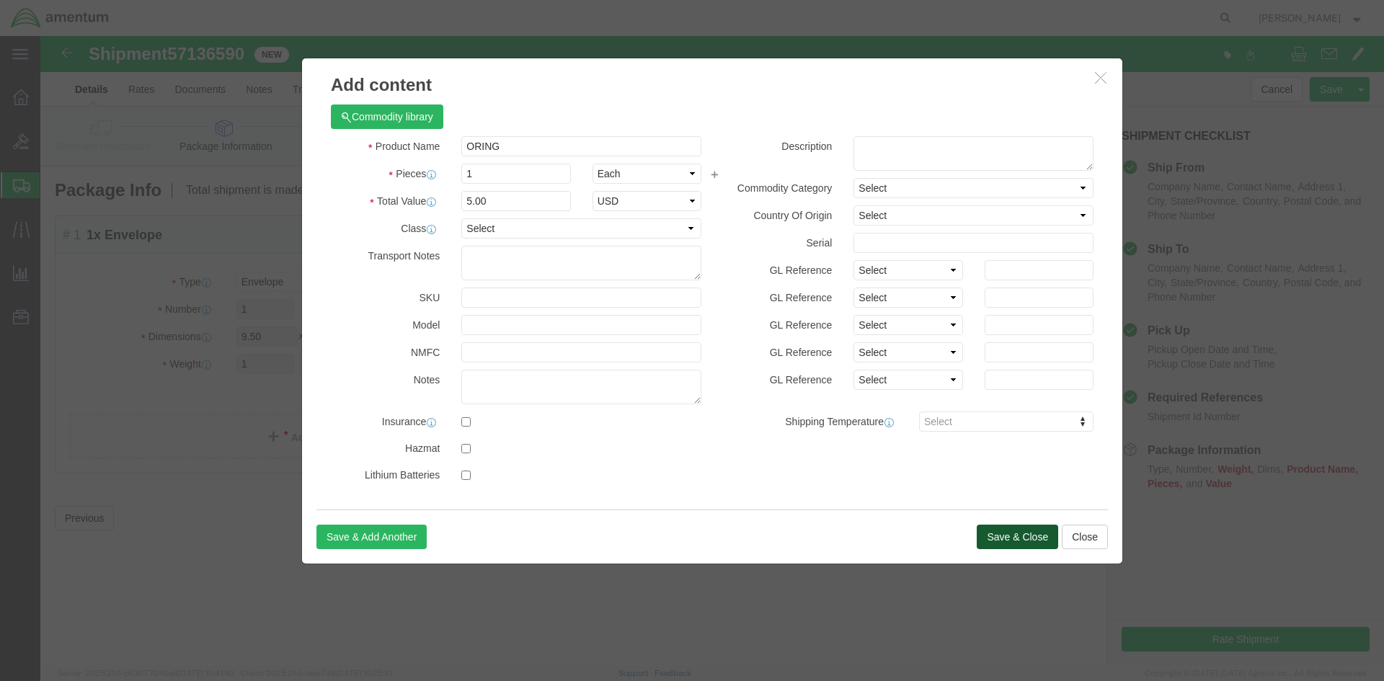
click button "Save & Close"
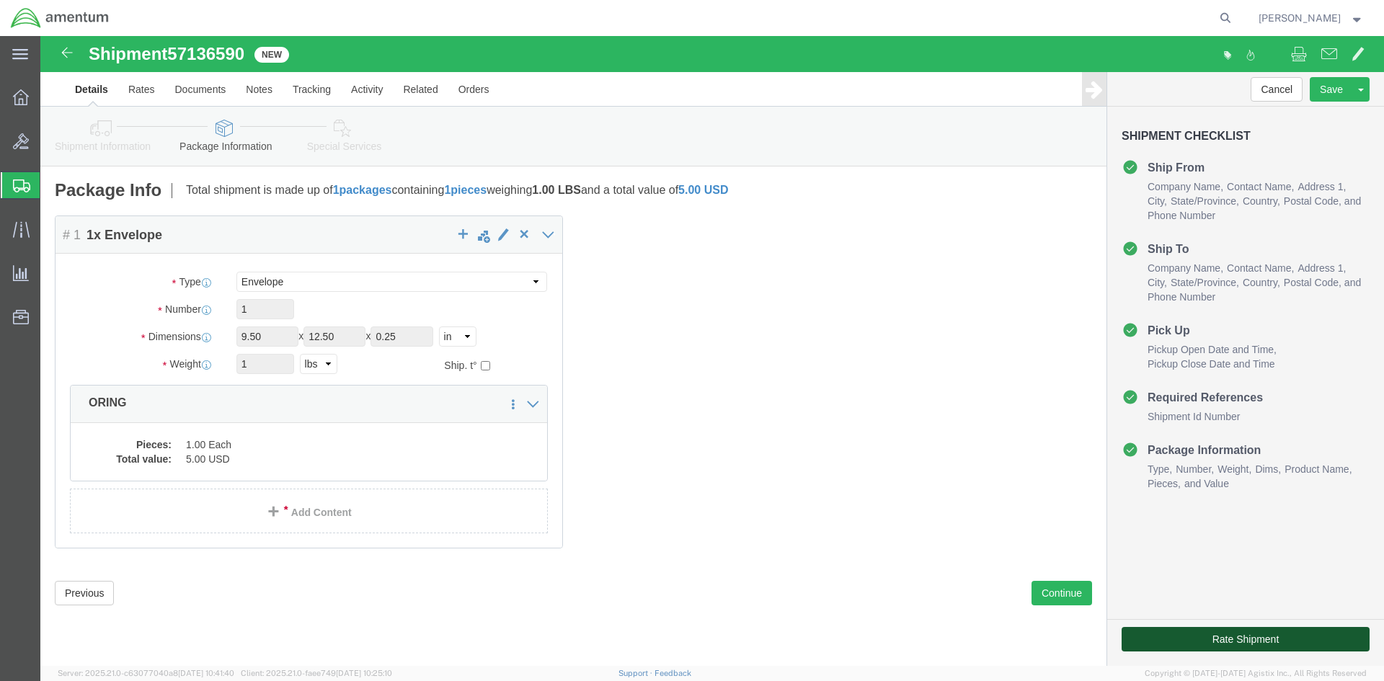
click button "Rate Shipment"
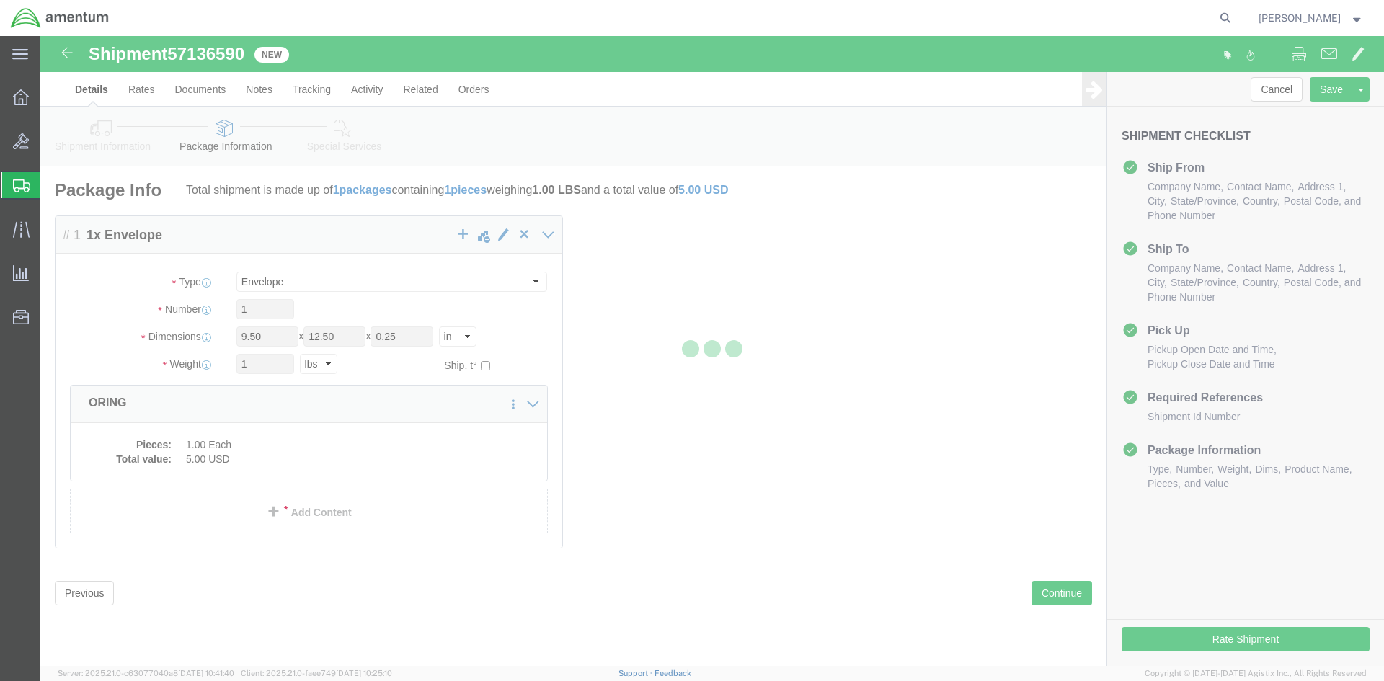
select select "49930"
select select "49929"
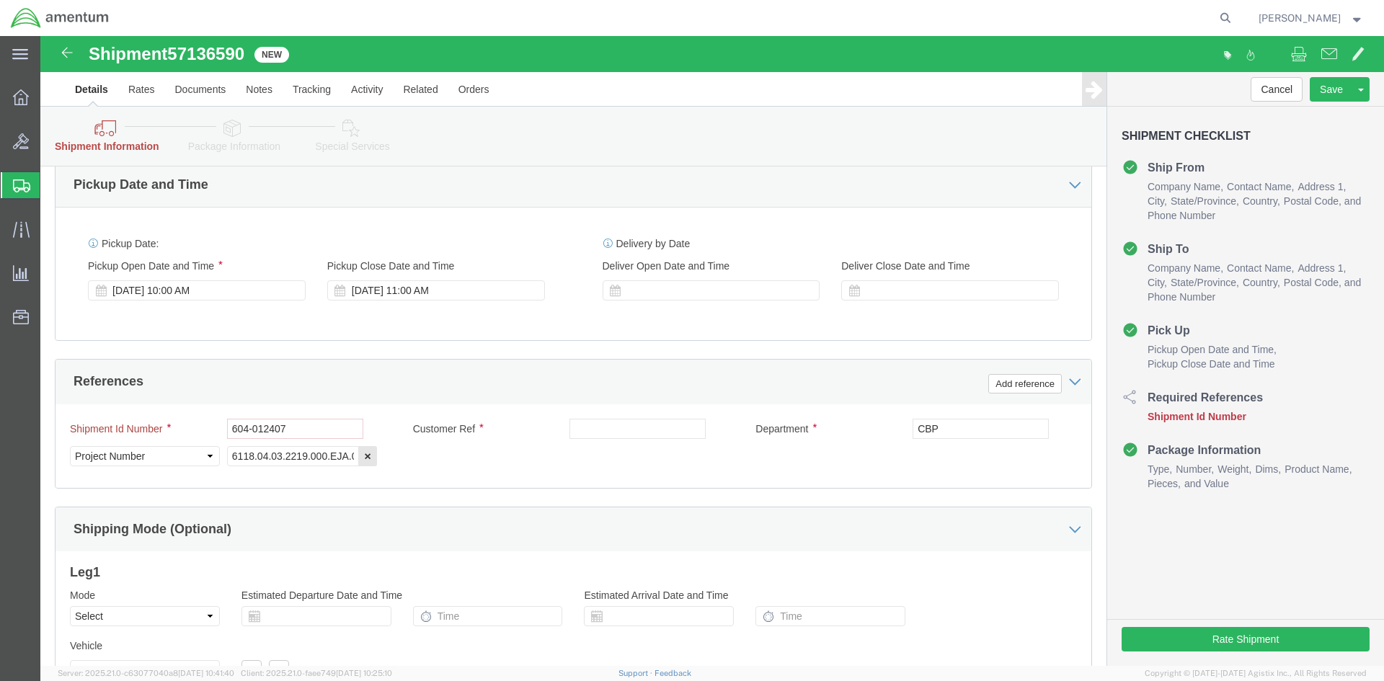
scroll to position [577, 0]
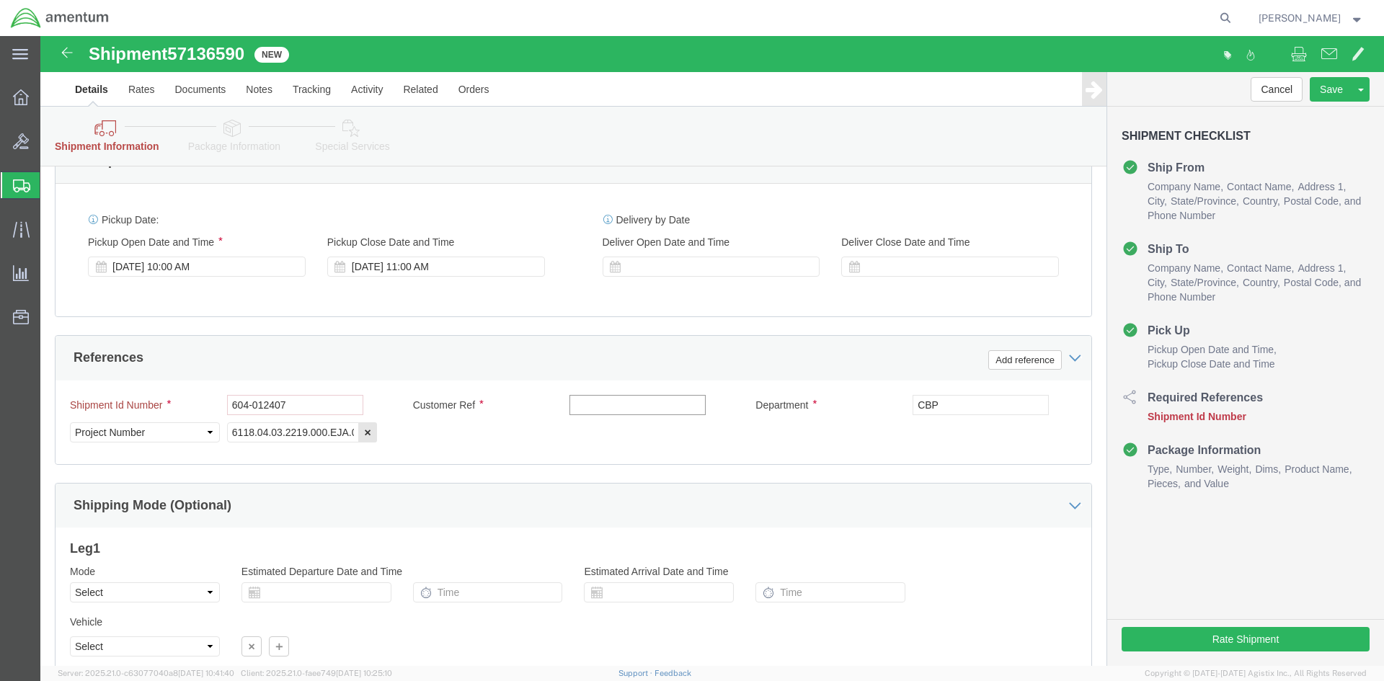
click input "text"
type input "604-012407"
click button "Rate Shipment"
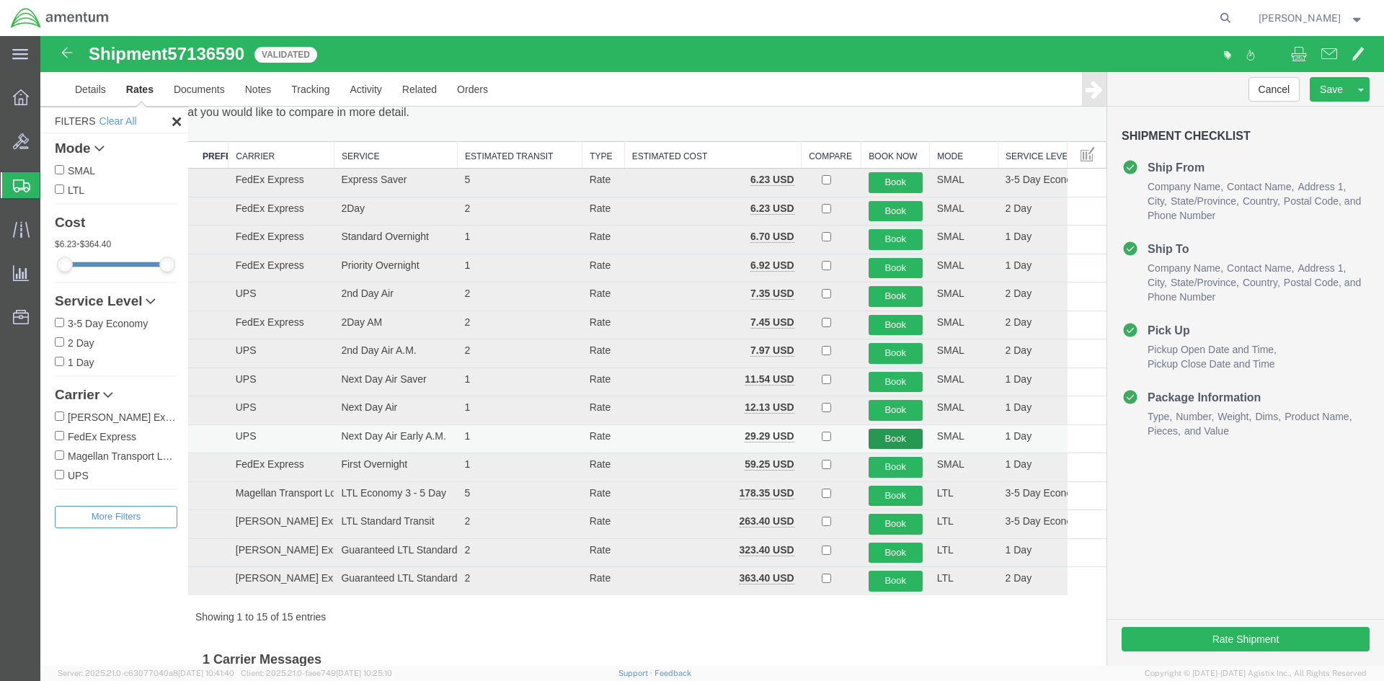
scroll to position [0, 0]
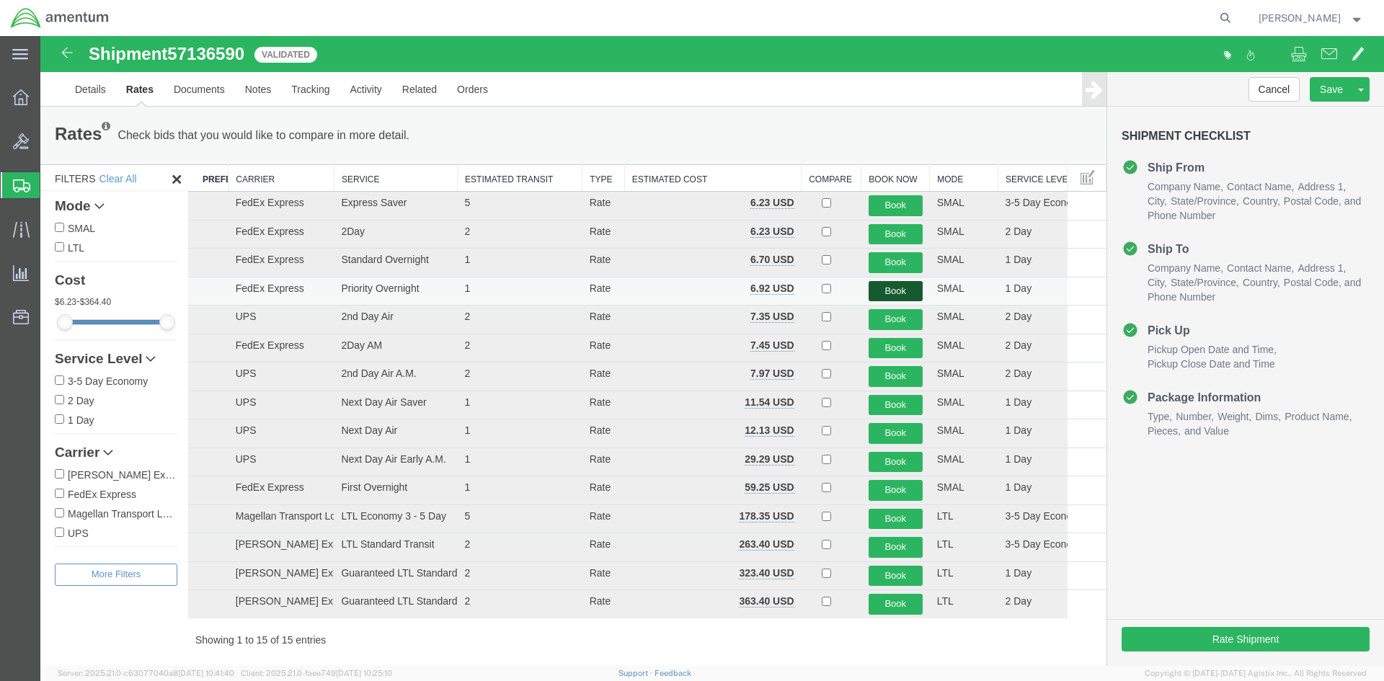
click at [896, 288] on button "Book" at bounding box center [896, 291] width 54 height 21
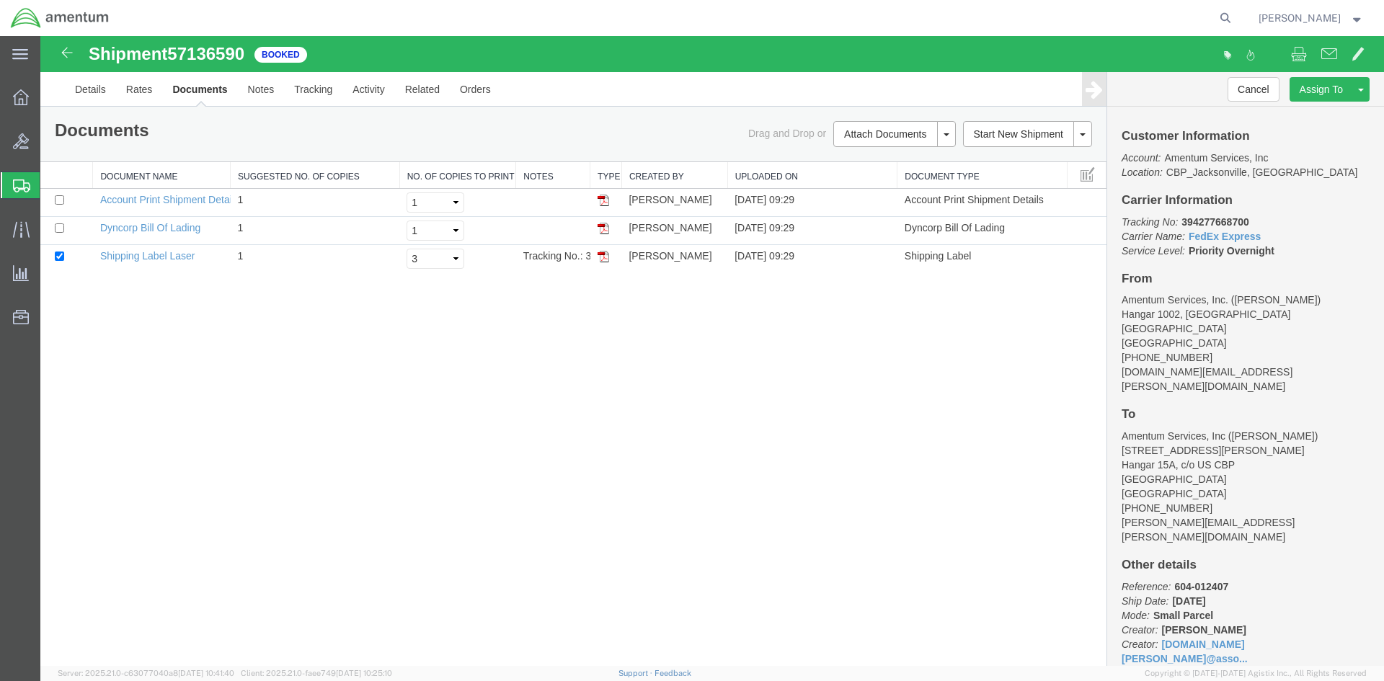
click at [1225, 221] on b "394277668700" at bounding box center [1215, 222] width 67 height 12
copy b "394277668700"
drag, startPoint x: 174, startPoint y: 256, endPoint x: 1003, endPoint y: 172, distance: 833.5
click at [174, 256] on link "Shipping Label Laser" at bounding box center [147, 256] width 95 height 12
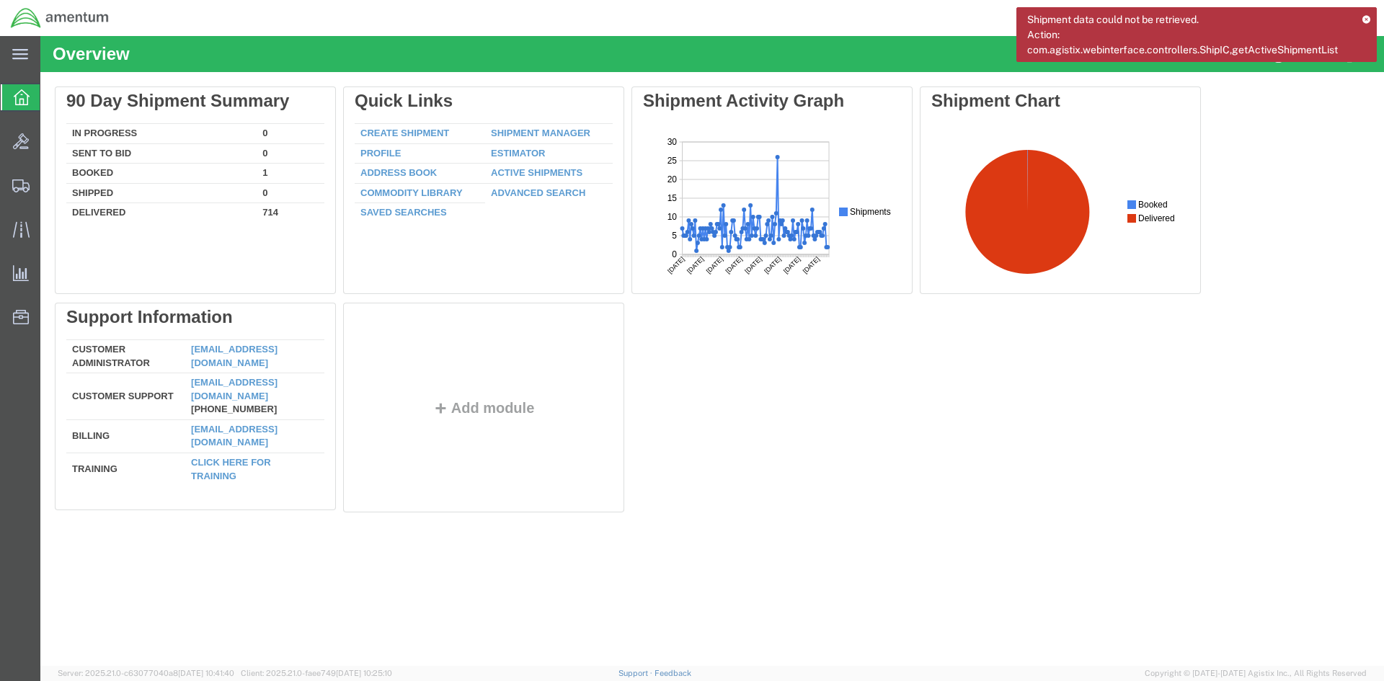
click at [1365, 20] on icon at bounding box center [1366, 19] width 9 height 8
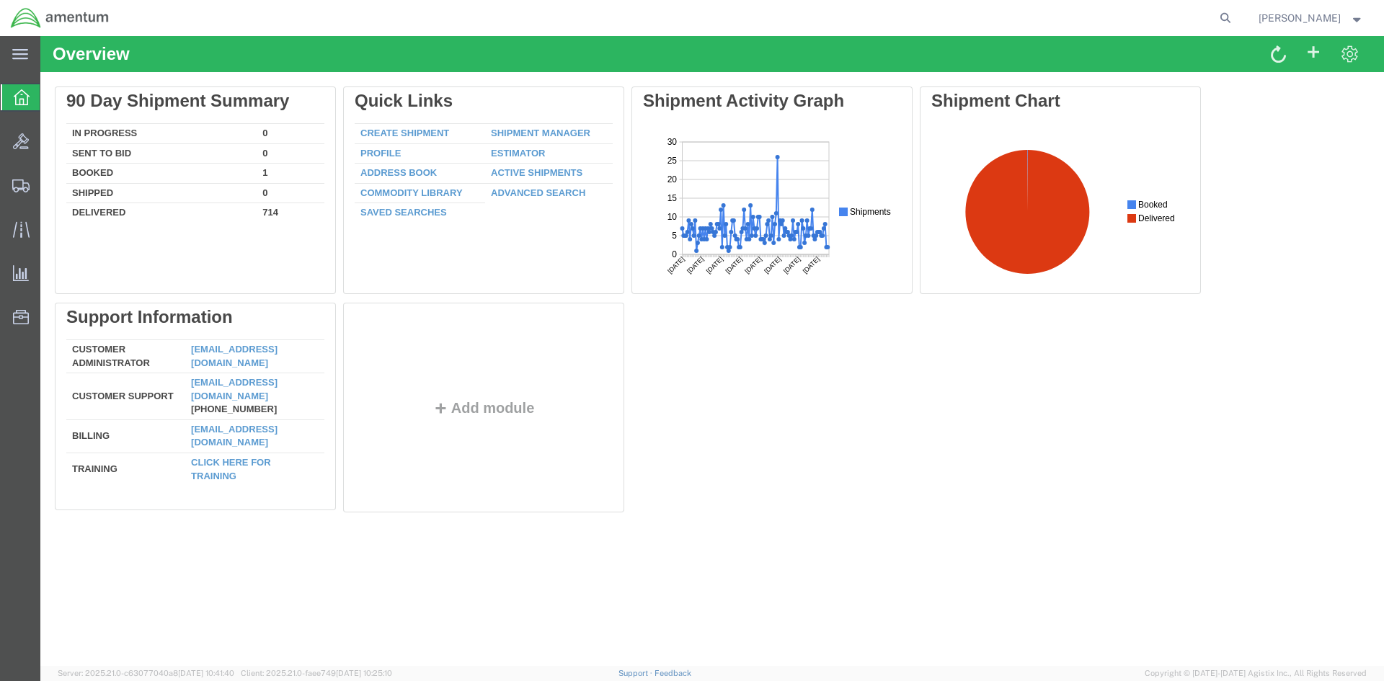
click at [1234, 6] on form at bounding box center [1226, 18] width 23 height 36
click at [1236, 16] on icon at bounding box center [1226, 18] width 20 height 20
click at [965, 14] on input "search" at bounding box center [996, 18] width 438 height 35
paste input "DCO-25220-166"
type input "DCO-25220-166611"
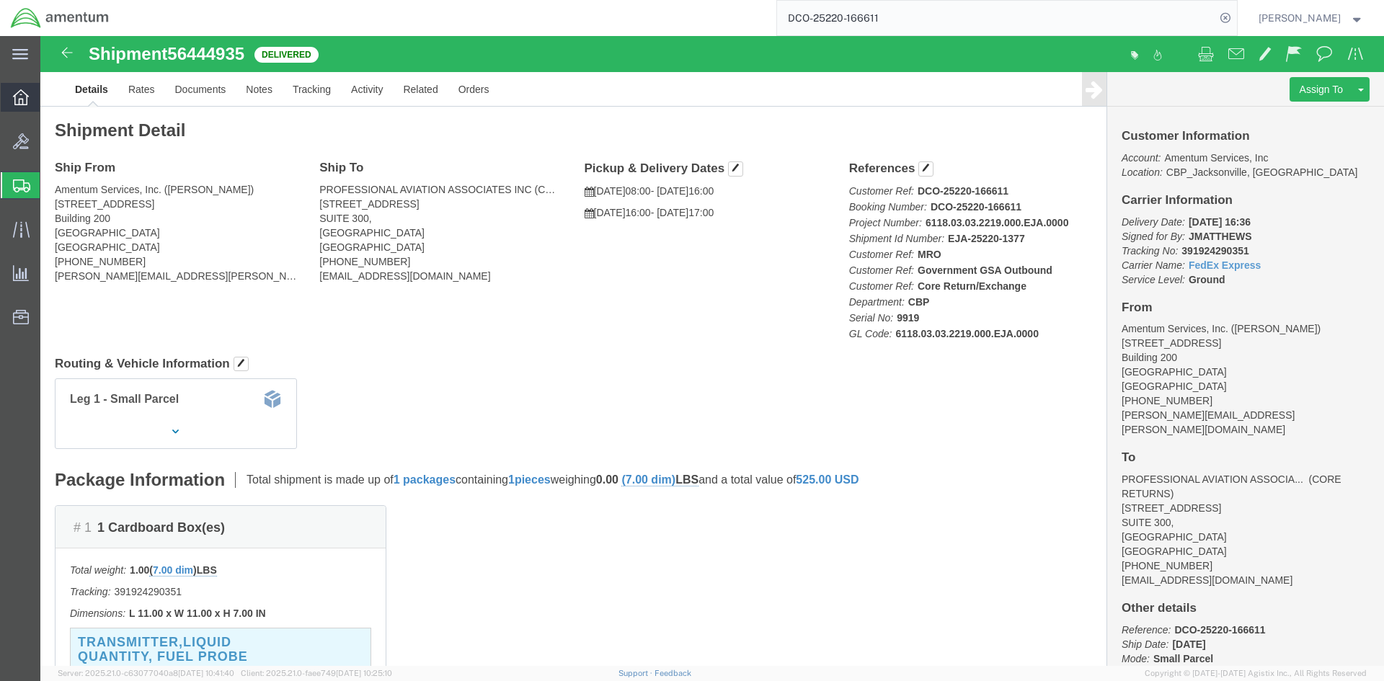
click at [18, 92] on icon at bounding box center [21, 97] width 16 height 16
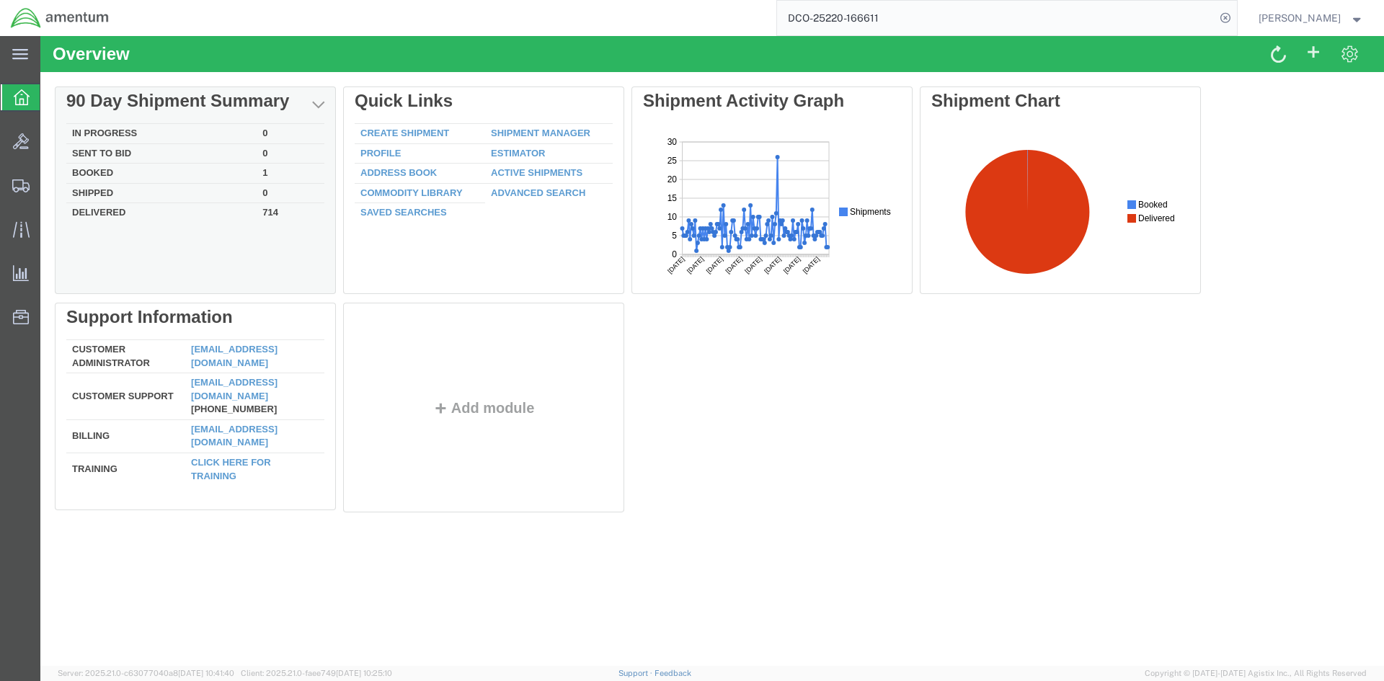
click at [185, 133] on td "In Progress" at bounding box center [161, 134] width 190 height 20
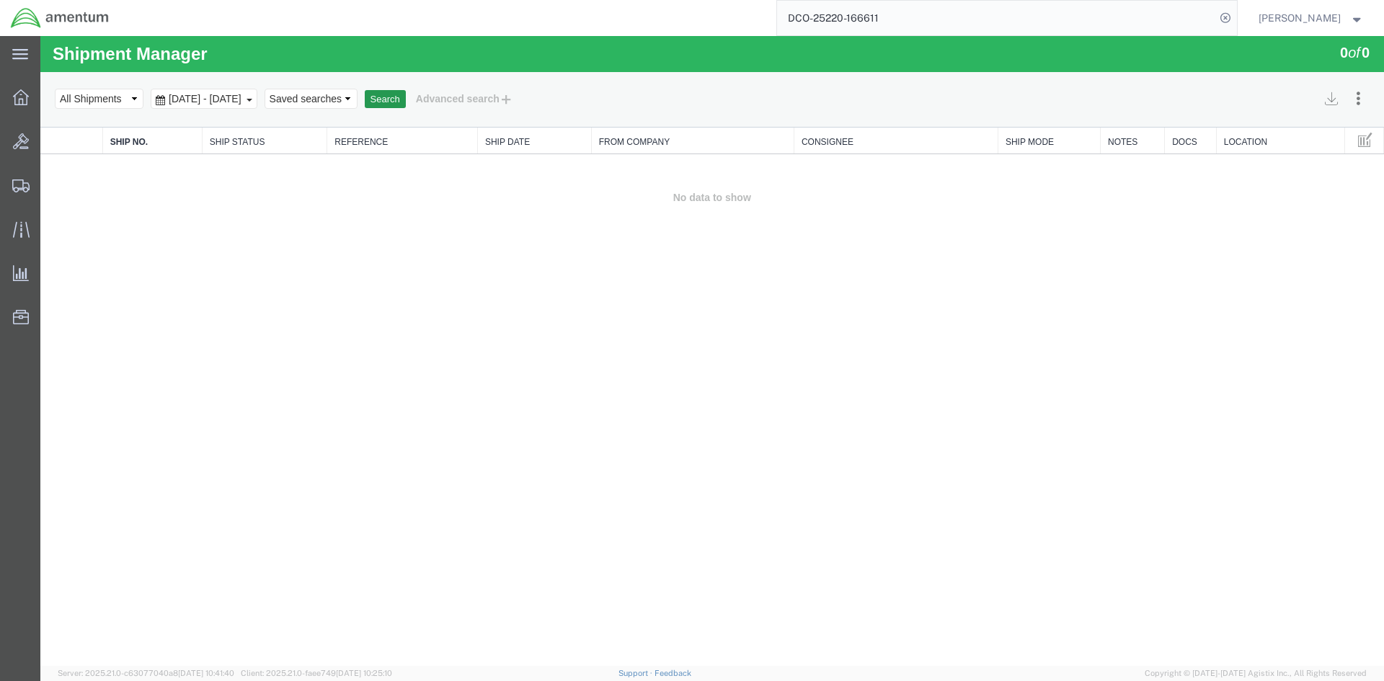
click at [406, 97] on button "Search" at bounding box center [385, 99] width 41 height 19
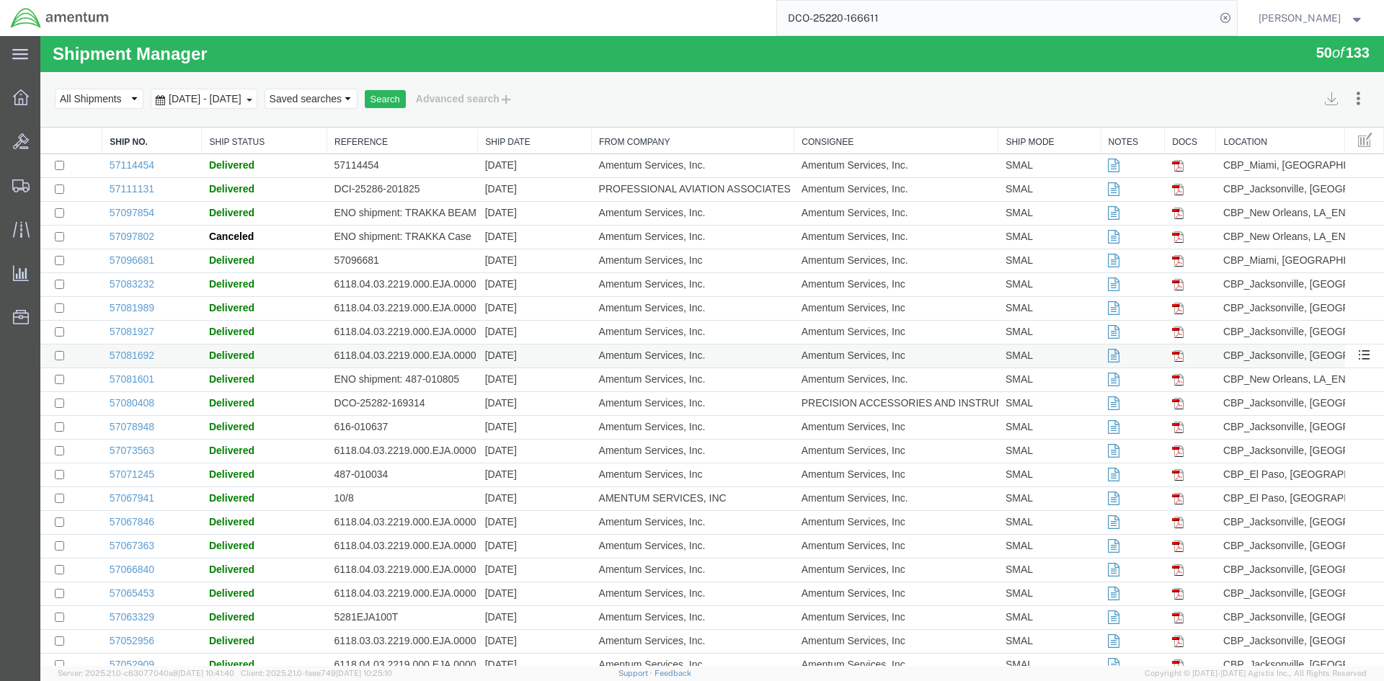
click at [478, 346] on td "[DATE]" at bounding box center [535, 357] width 114 height 24
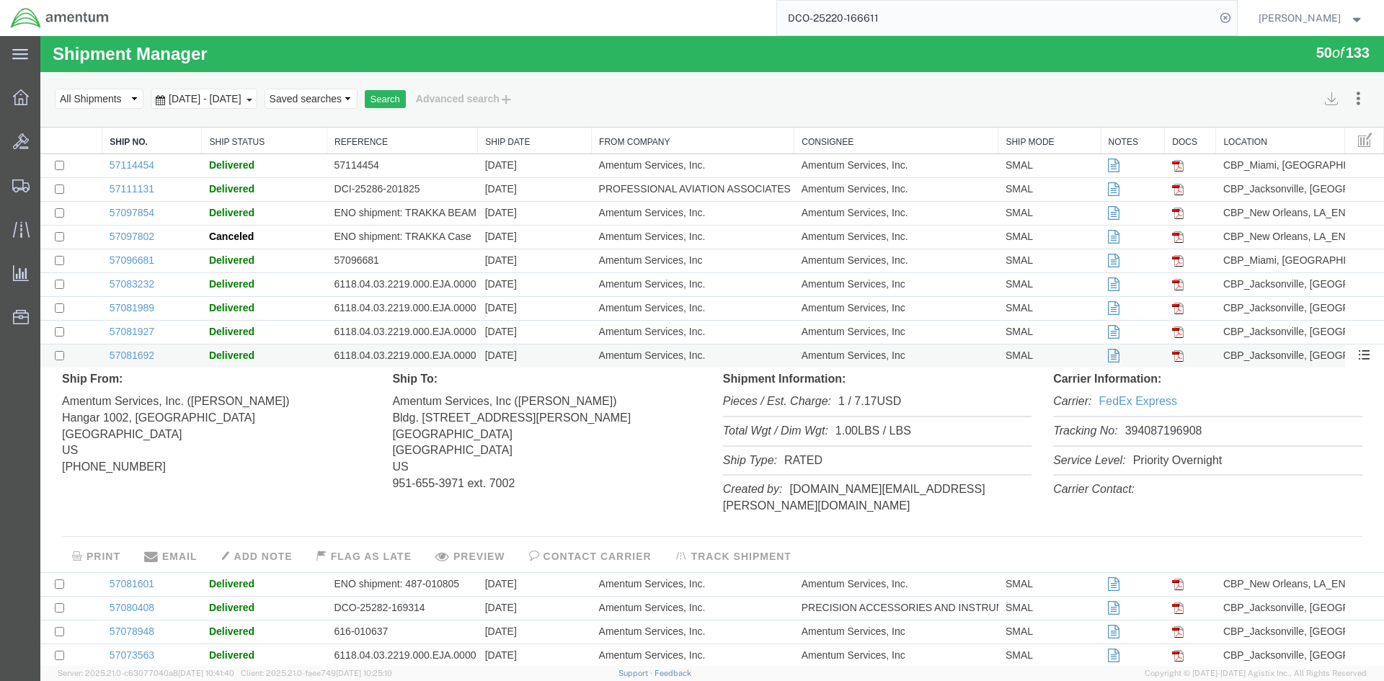
click at [480, 351] on td "[DATE]" at bounding box center [535, 357] width 114 height 24
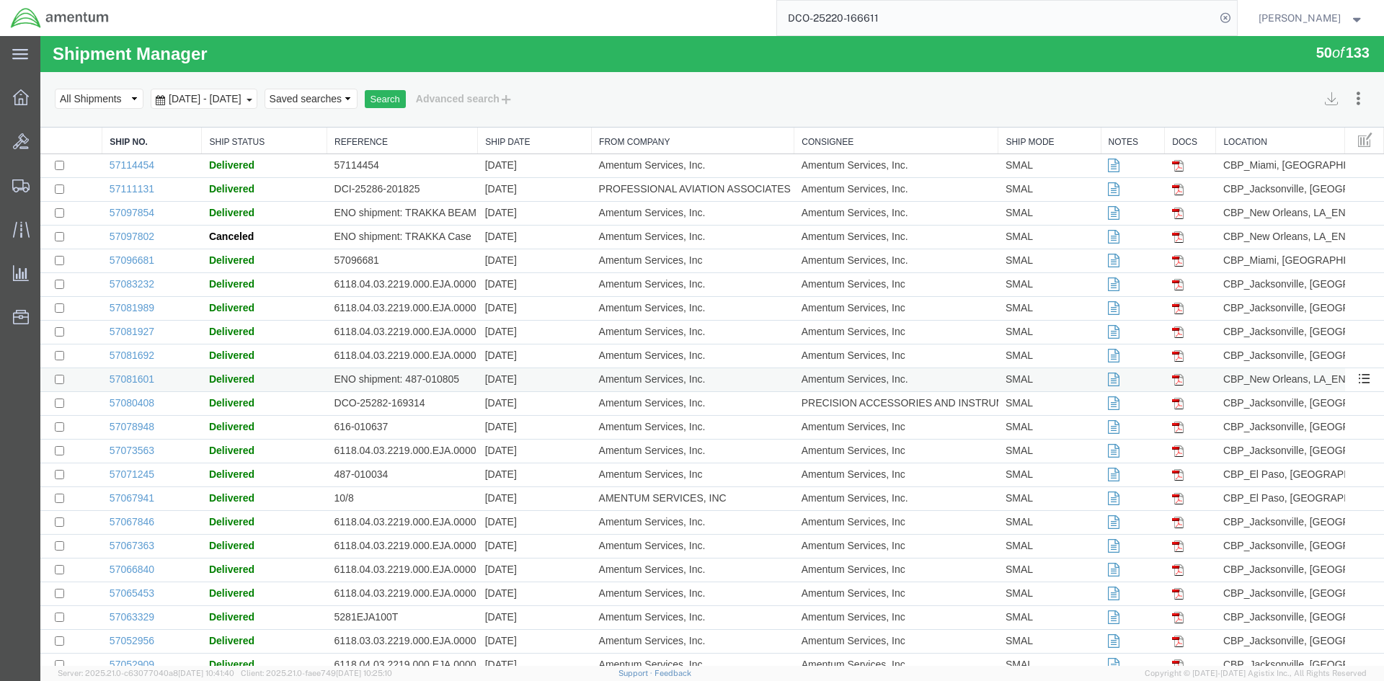
click at [462, 382] on td "ENO shipment: 487-010805" at bounding box center [402, 380] width 151 height 24
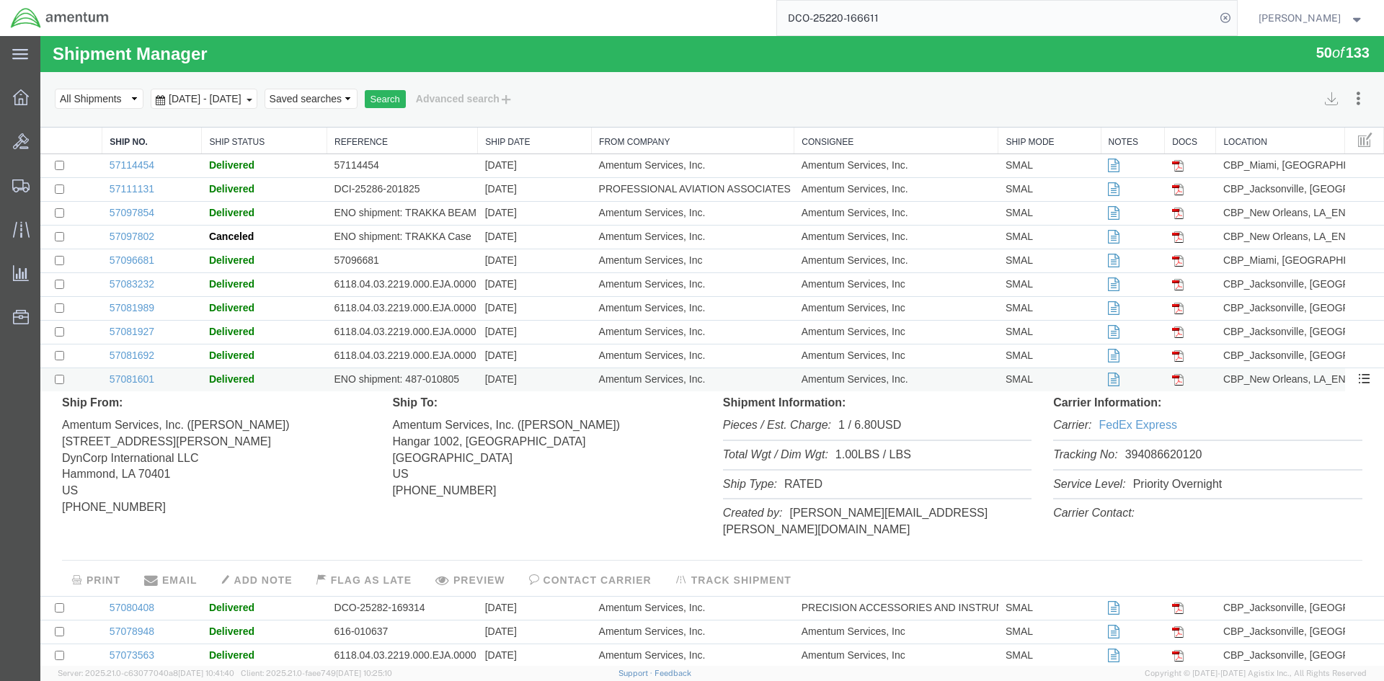
click at [462, 382] on td "ENO shipment: 487-010805" at bounding box center [402, 380] width 151 height 24
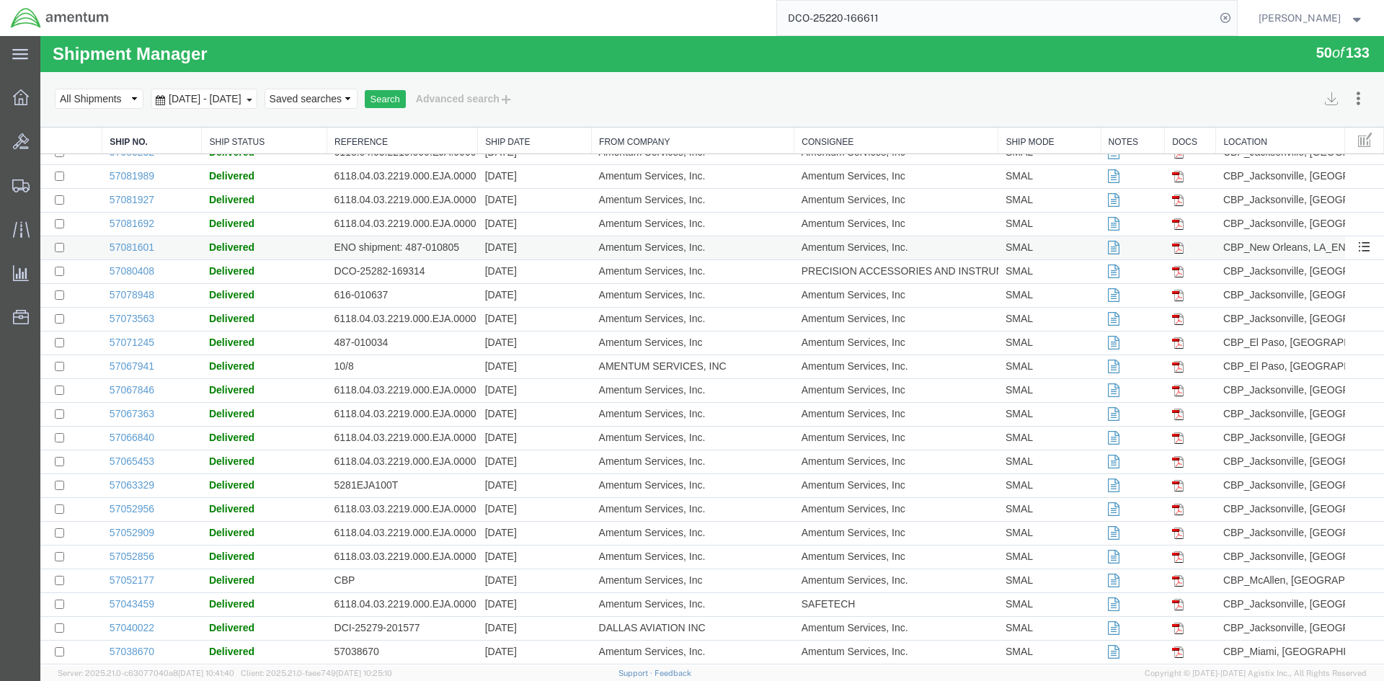
scroll to position [144, 0]
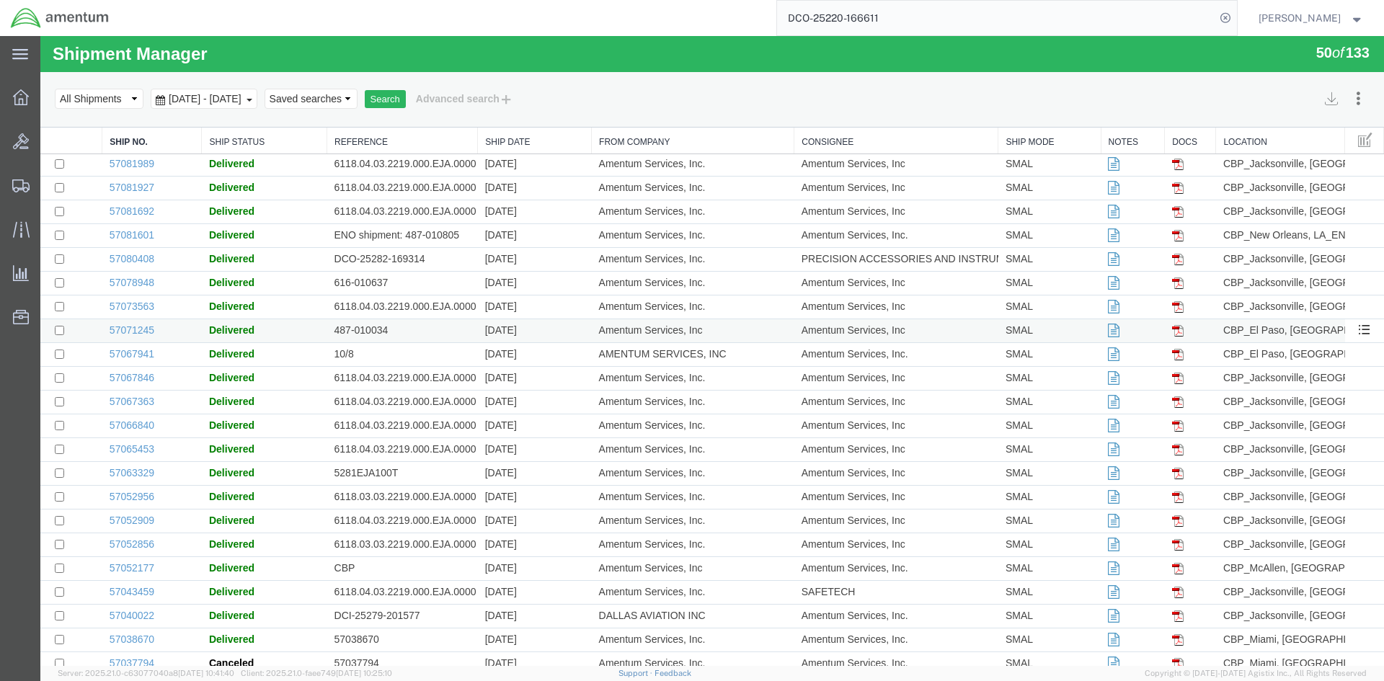
click at [438, 324] on td "487-010034" at bounding box center [402, 331] width 151 height 24
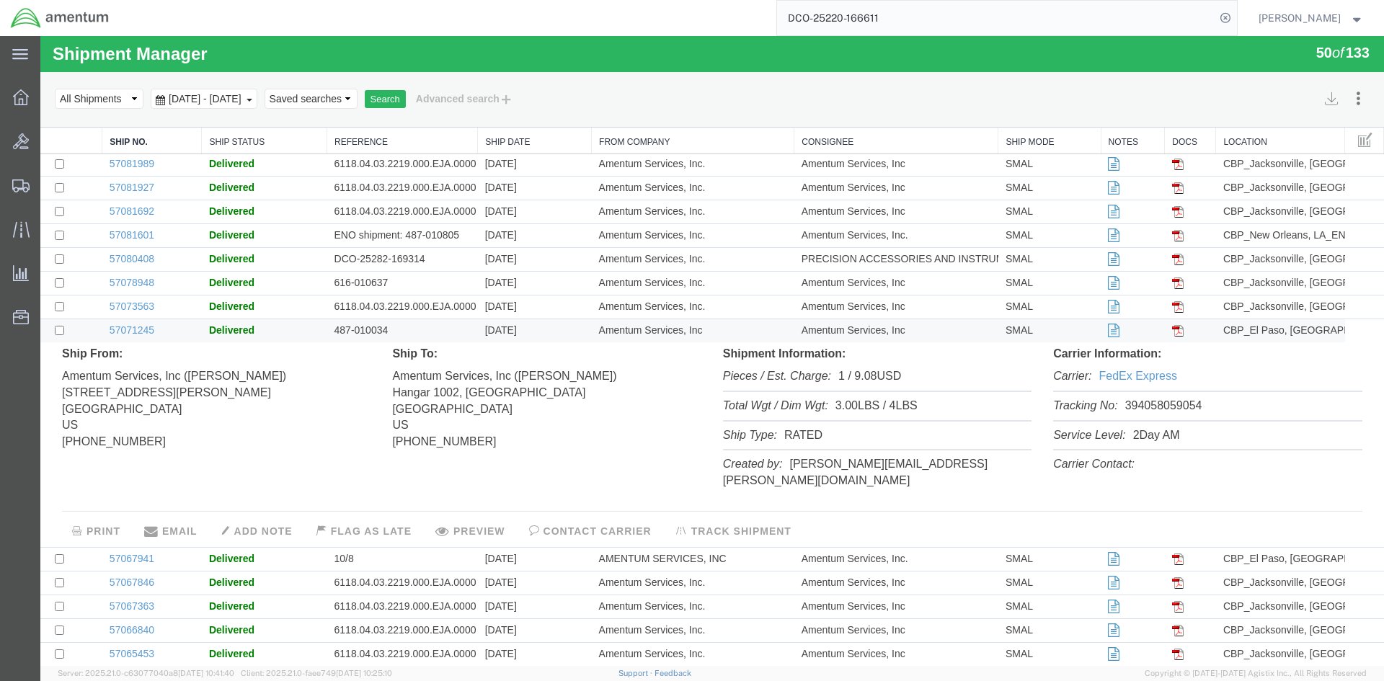
click at [482, 519] on button "PREVIEW" at bounding box center [470, 531] width 90 height 25
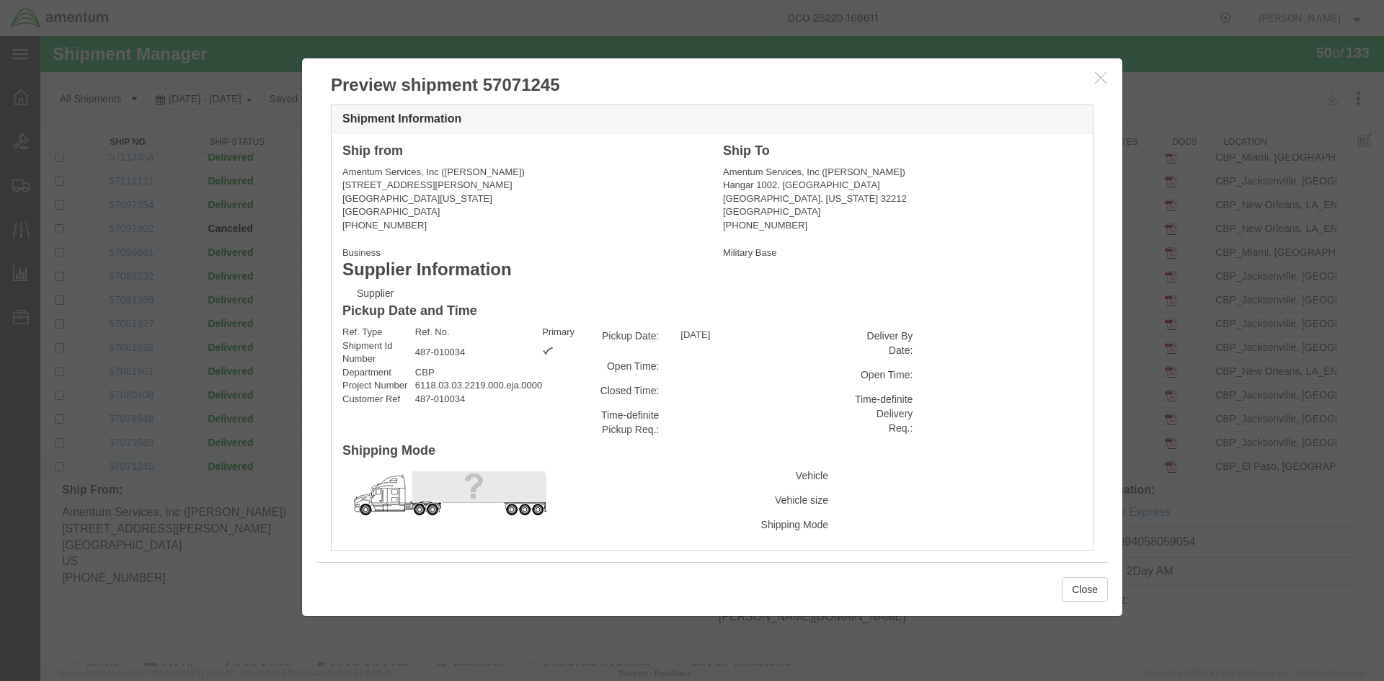
scroll to position [0, 0]
click at [1100, 77] on icon "button" at bounding box center [1101, 77] width 12 height 12
